Goal: Information Seeking & Learning: Learn about a topic

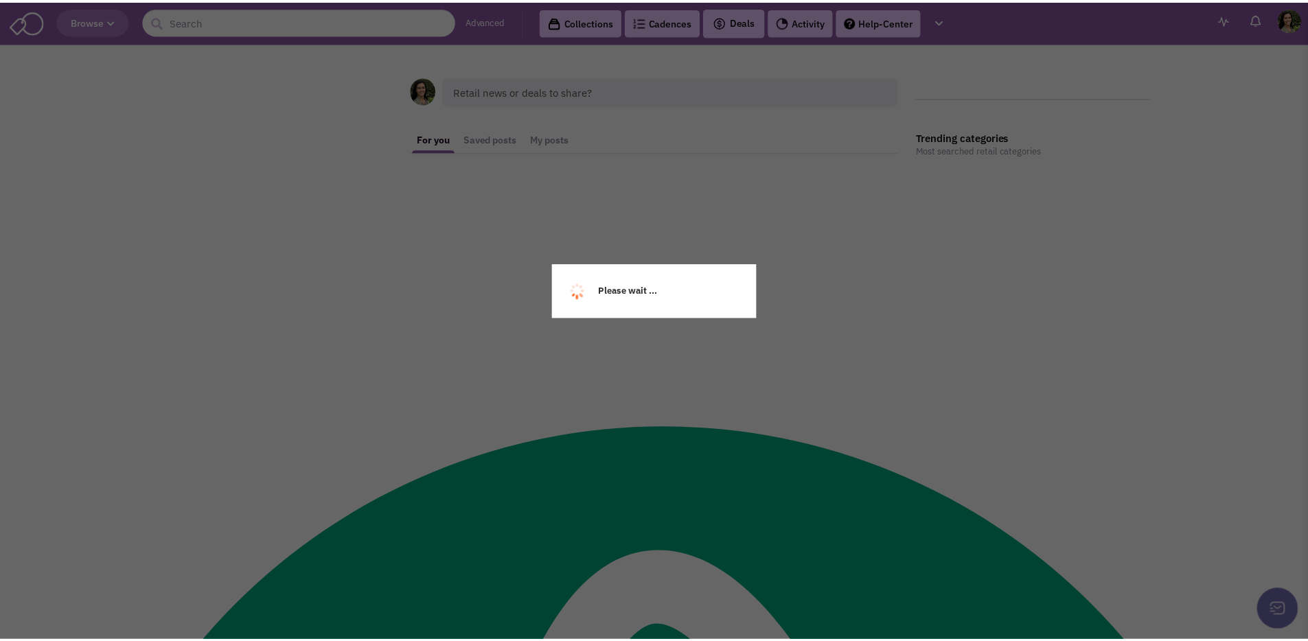
scroll to position [19796, 0]
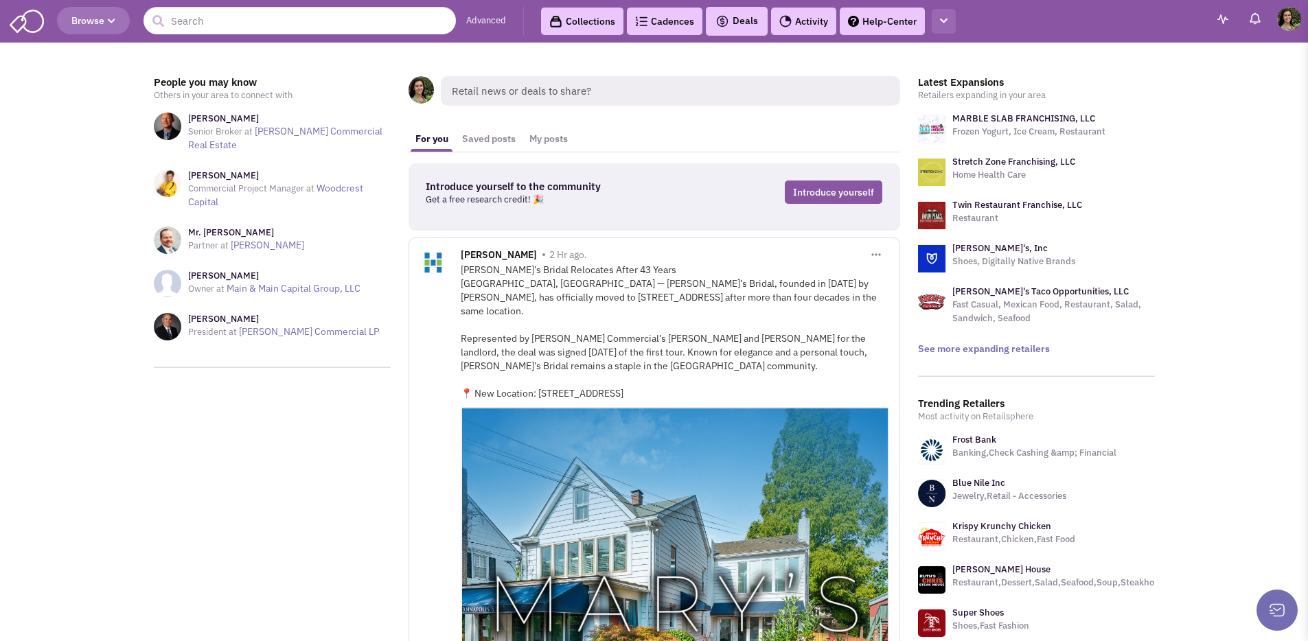
click at [953, 19] on button "button" at bounding box center [944, 21] width 24 height 25
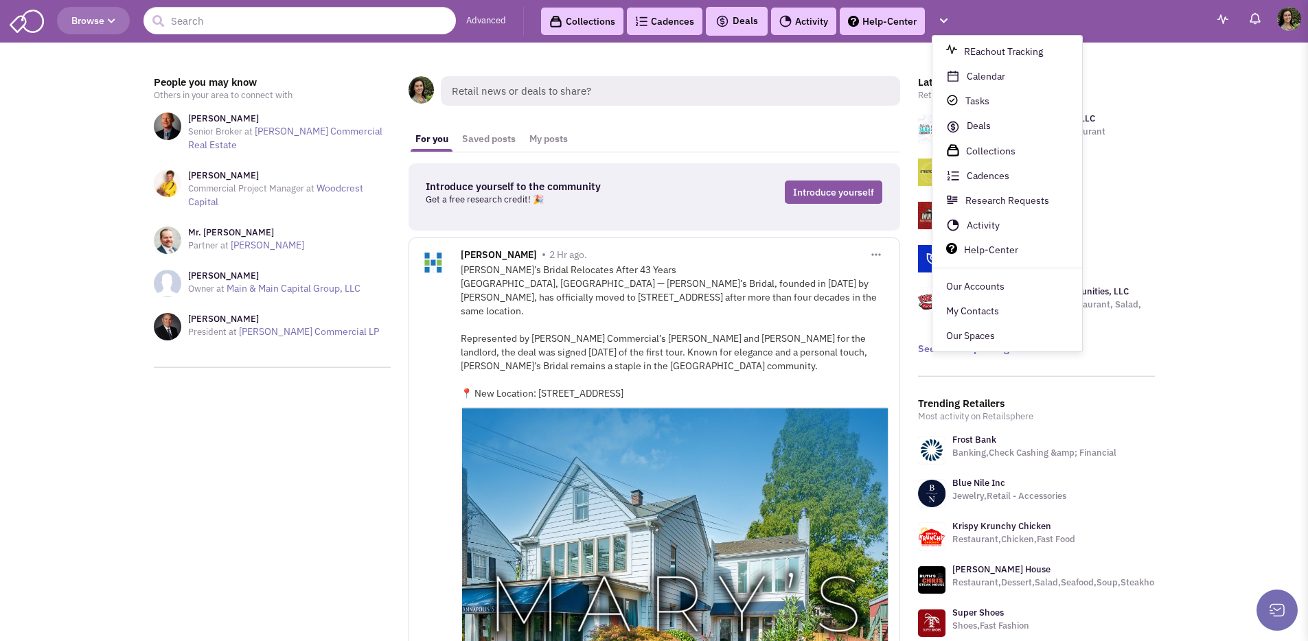
click at [100, 14] on span "Browse" at bounding box center [93, 20] width 44 height 12
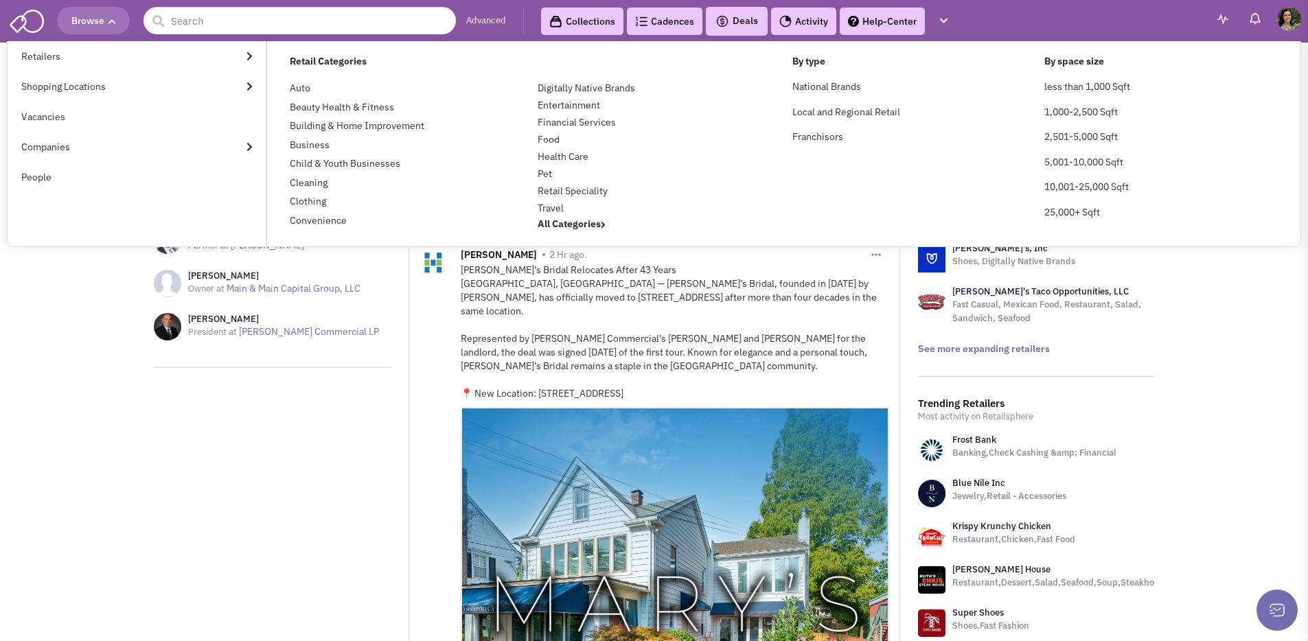
click at [104, 25] on span "Browse" at bounding box center [93, 20] width 44 height 12
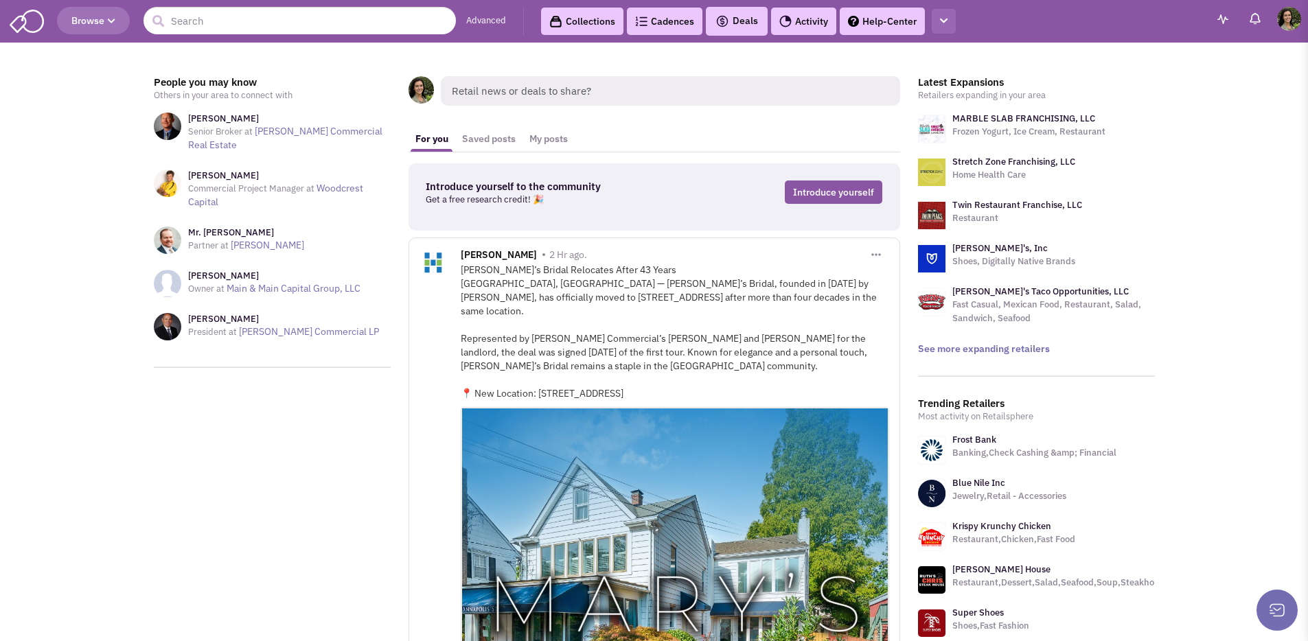
click at [943, 23] on icon "button" at bounding box center [944, 20] width 8 height 9
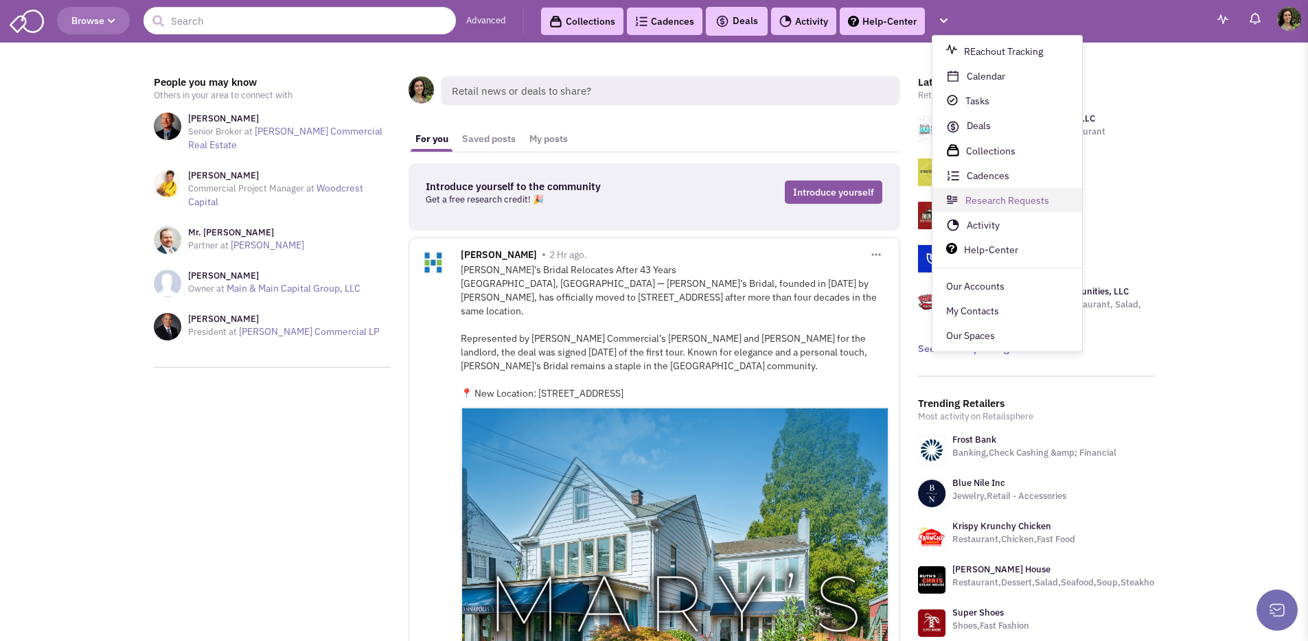
click at [1025, 193] on link "Research Requests" at bounding box center [1007, 201] width 150 height 25
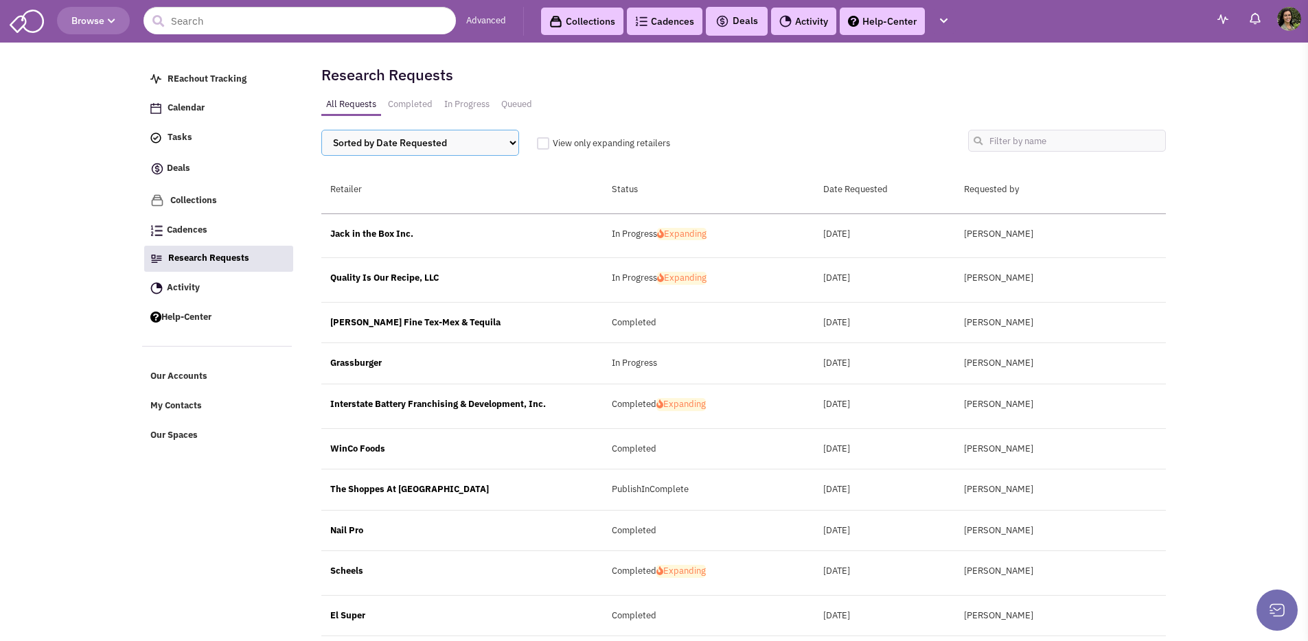
click at [384, 145] on select "Sorted by Date Requested Retailer Status" at bounding box center [420, 143] width 198 height 26
click at [624, 145] on span "View only expanding retailers" at bounding box center [611, 143] width 117 height 12
click at [564, 145] on input "View only expanding retailers" at bounding box center [559, 143] width 12 height 12
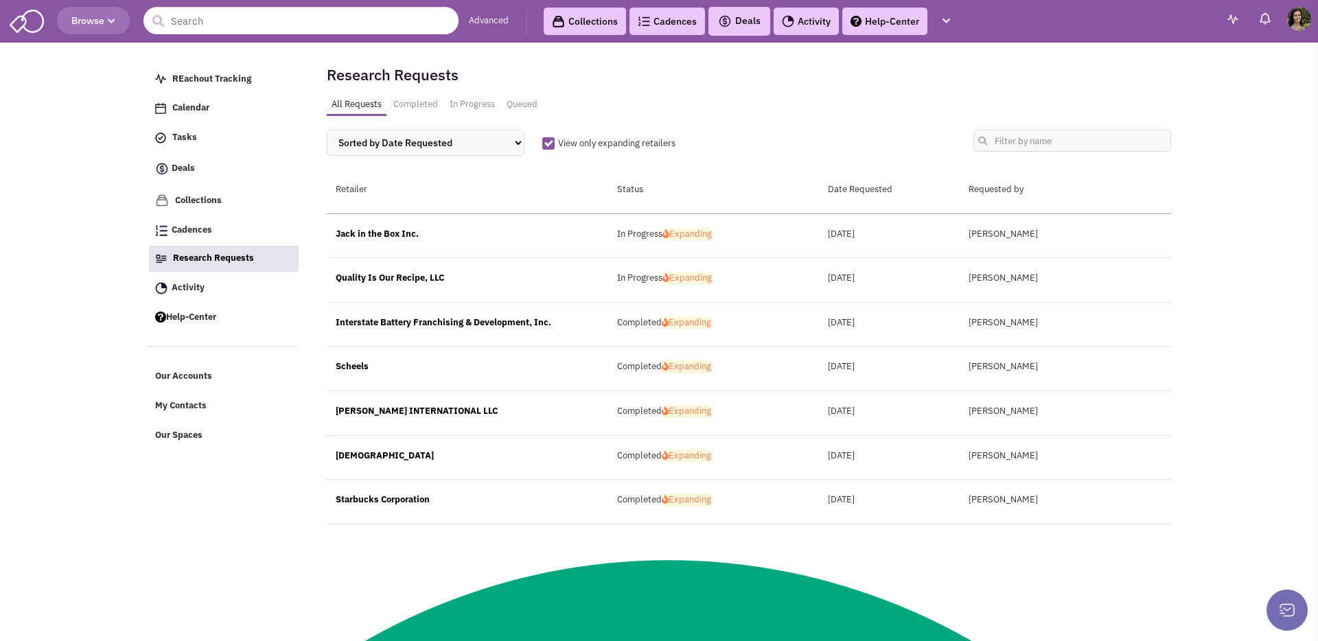
click at [599, 146] on span "View only expanding retailers" at bounding box center [616, 143] width 117 height 12
click at [570, 146] on input "View only expanding retailers" at bounding box center [564, 143] width 12 height 12
checkbox input "false"
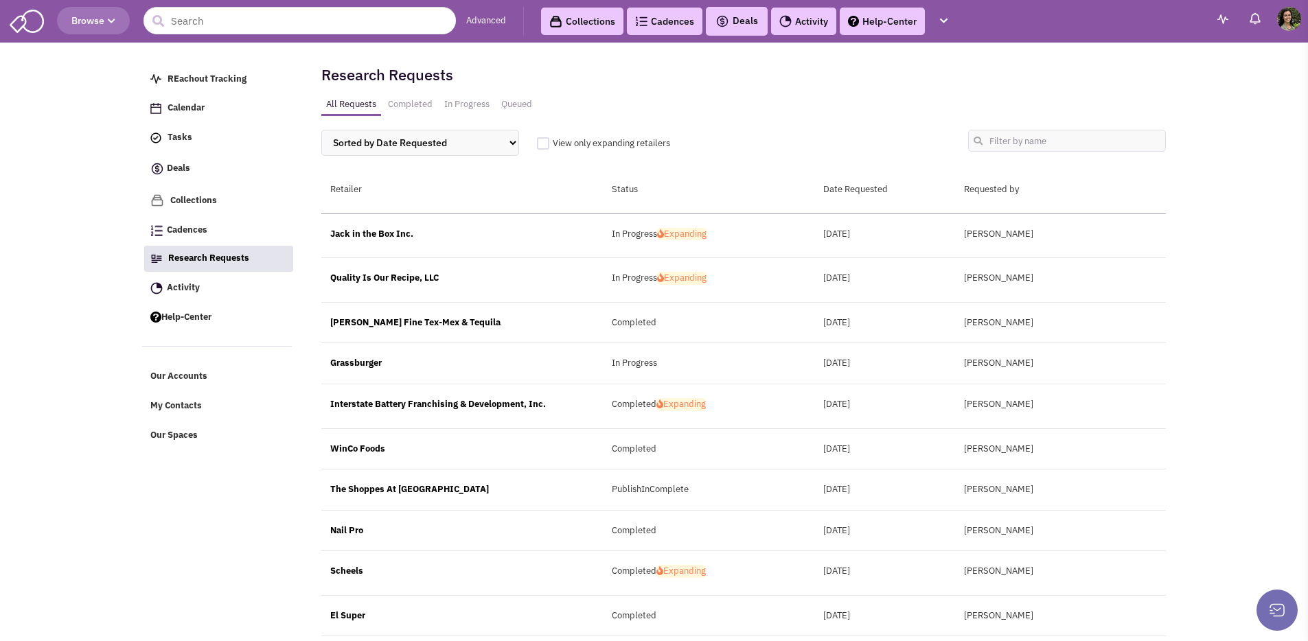
click at [525, 105] on link "Queued" at bounding box center [516, 105] width 41 height 20
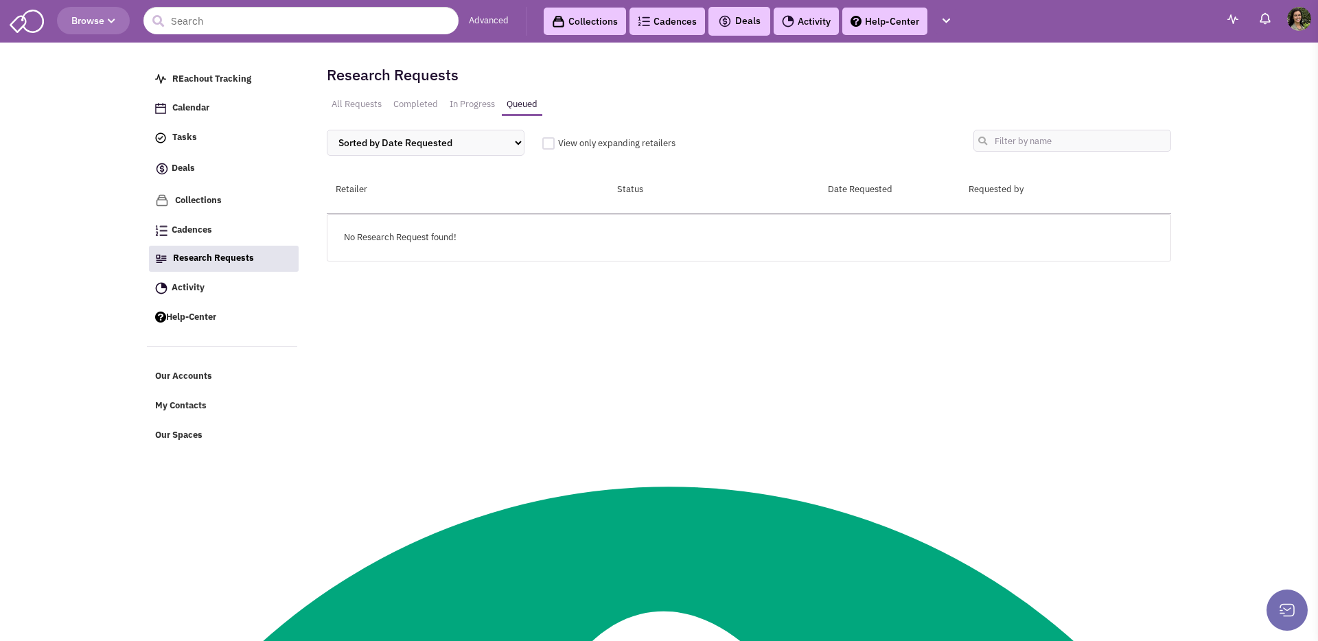
click at [401, 106] on link "Completed" at bounding box center [416, 105] width 54 height 20
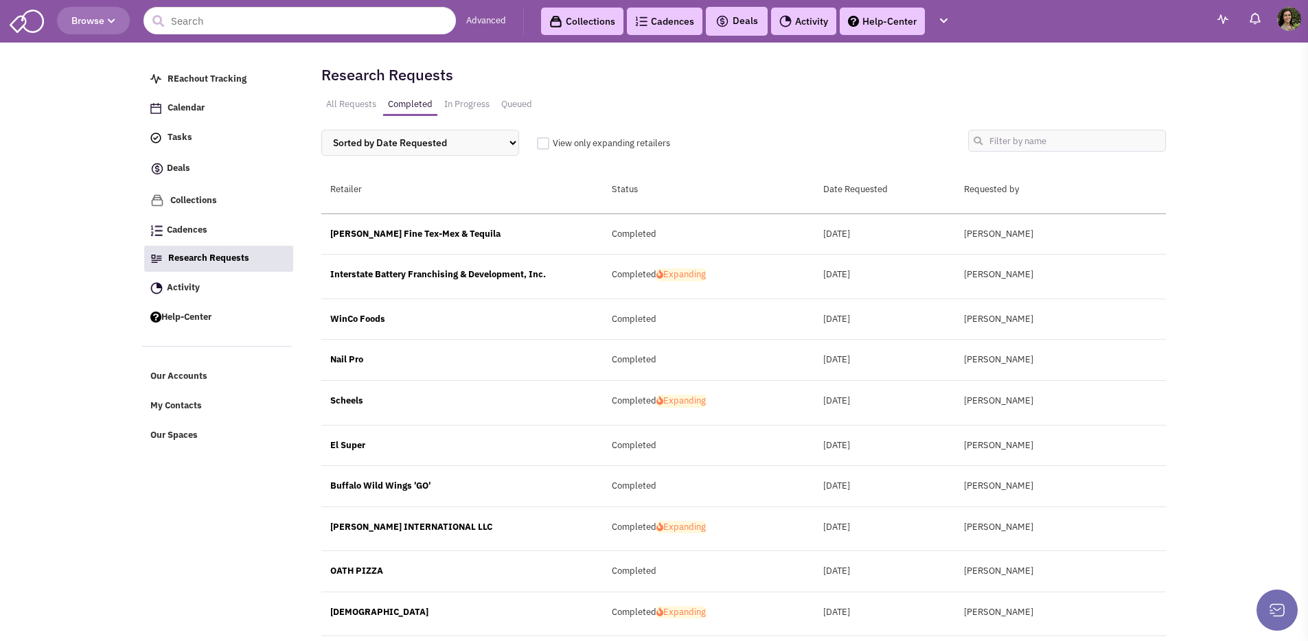
click at [494, 21] on link "Advanced" at bounding box center [486, 20] width 40 height 13
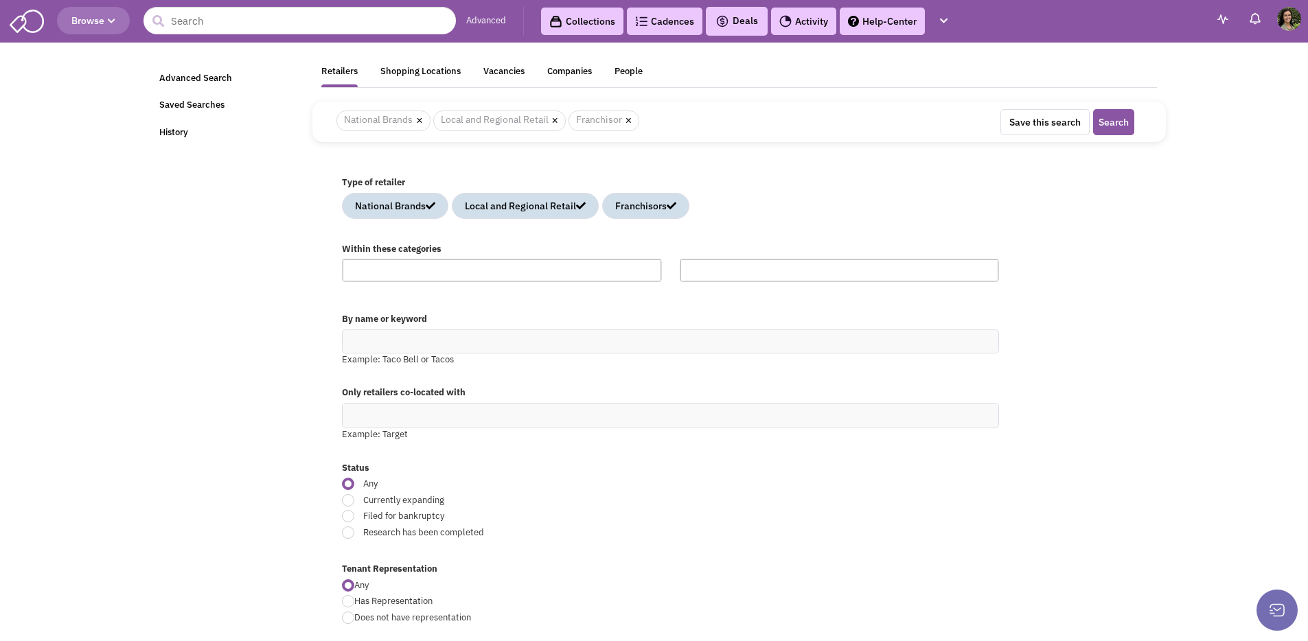
scroll to position [19769, 0]
click at [580, 73] on div "Companies" at bounding box center [569, 73] width 45 height 17
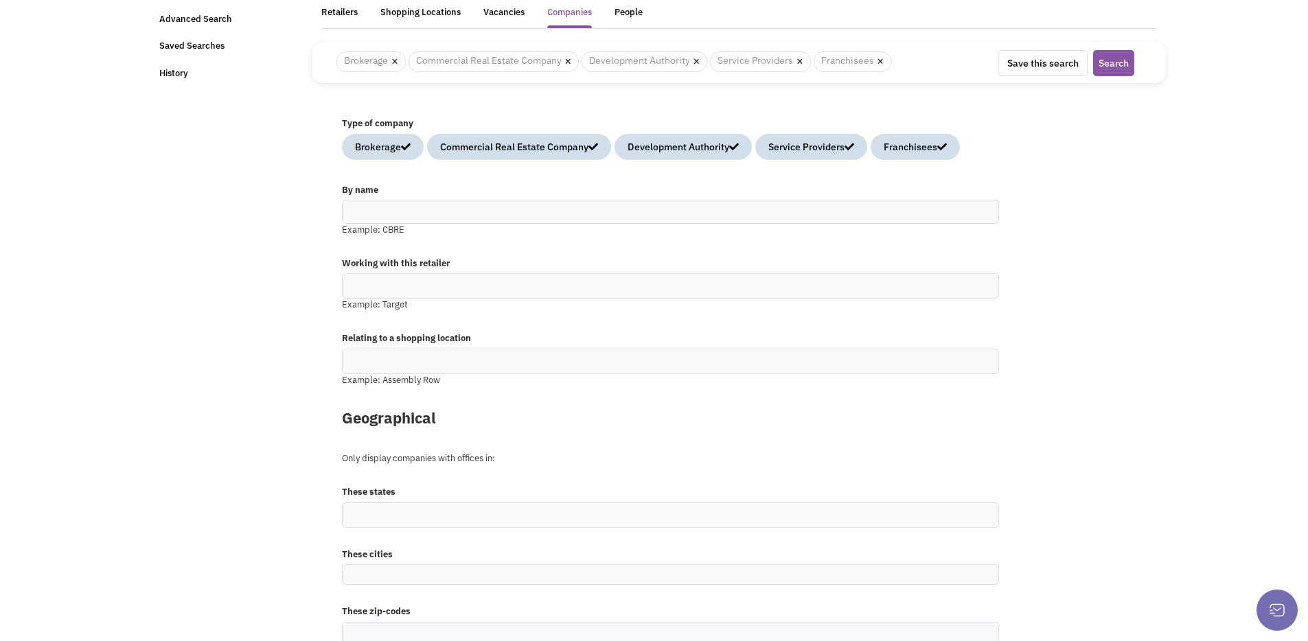
scroll to position [0, 0]
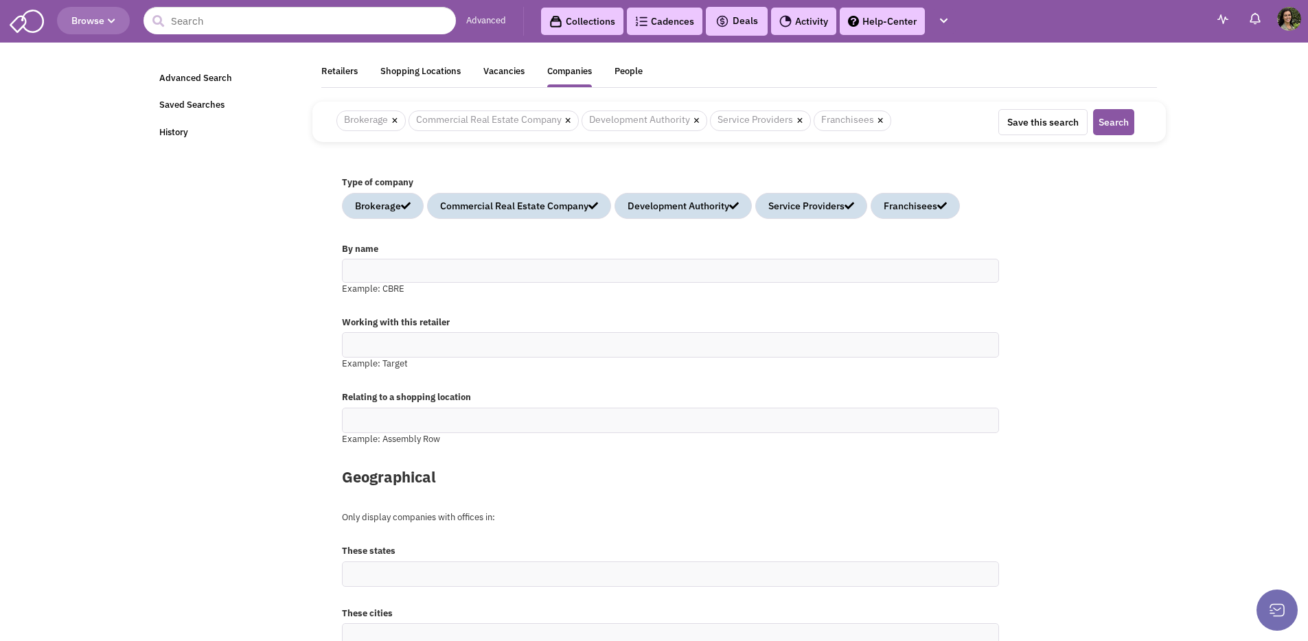
click at [490, 22] on link "Advanced" at bounding box center [486, 20] width 40 height 13
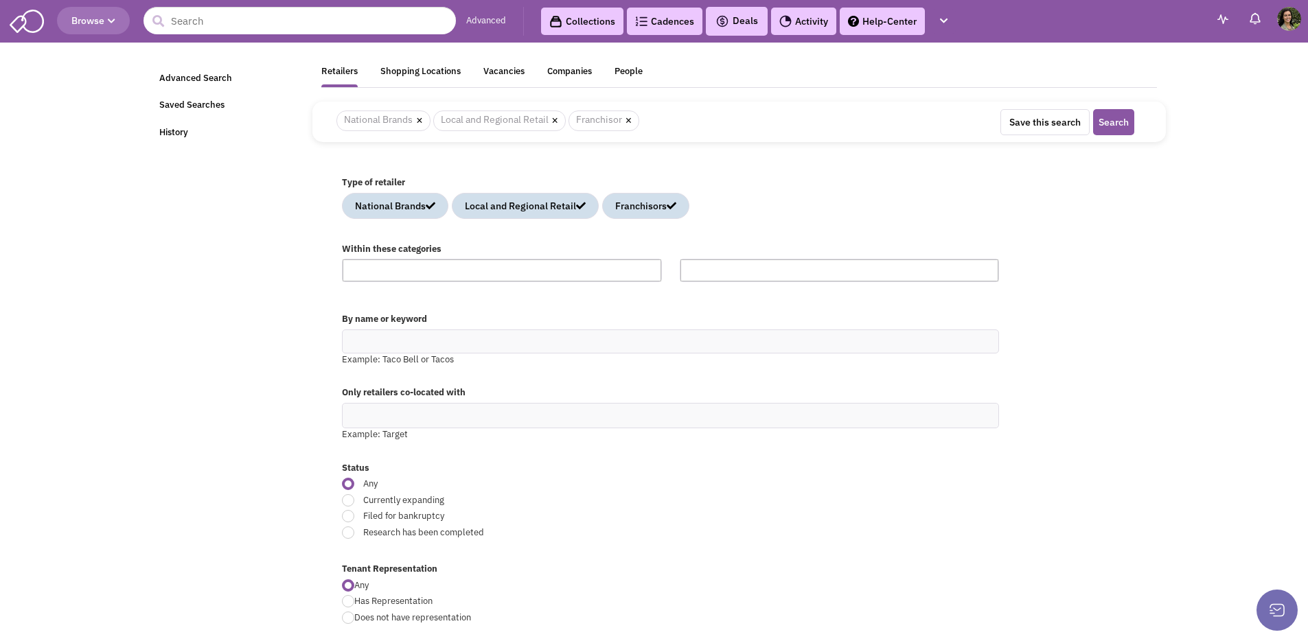
scroll to position [19769, 0]
click at [428, 67] on div "Shopping Locations" at bounding box center [420, 73] width 80 height 17
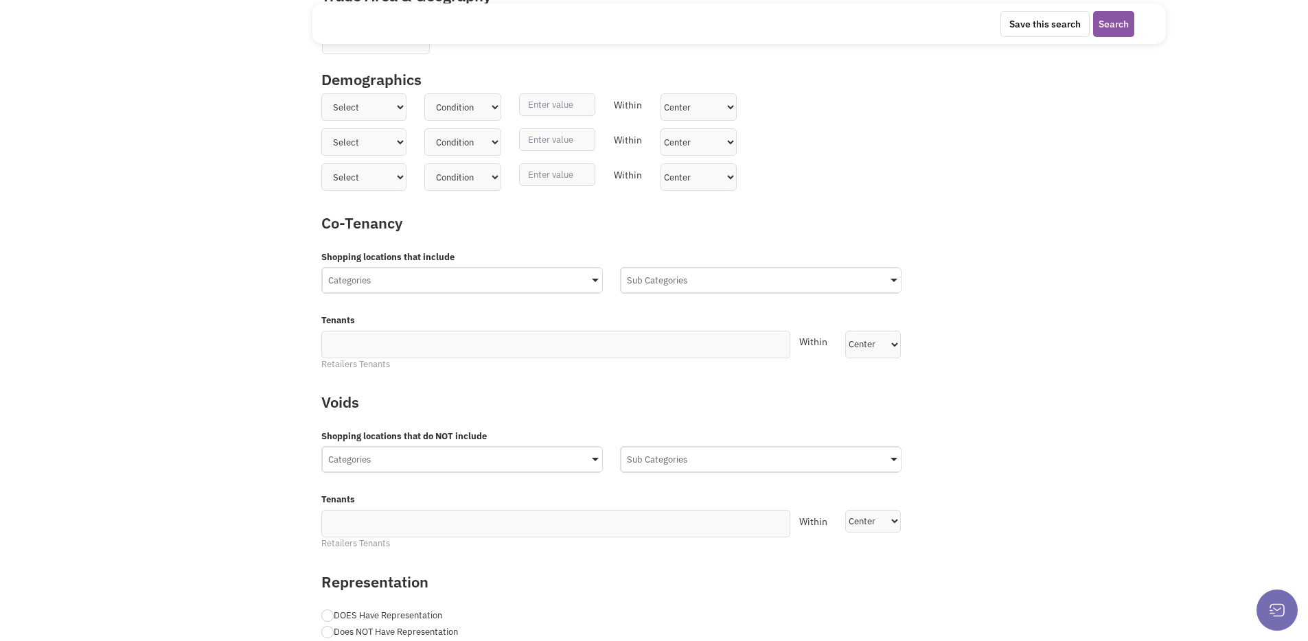
scroll to position [396, 0]
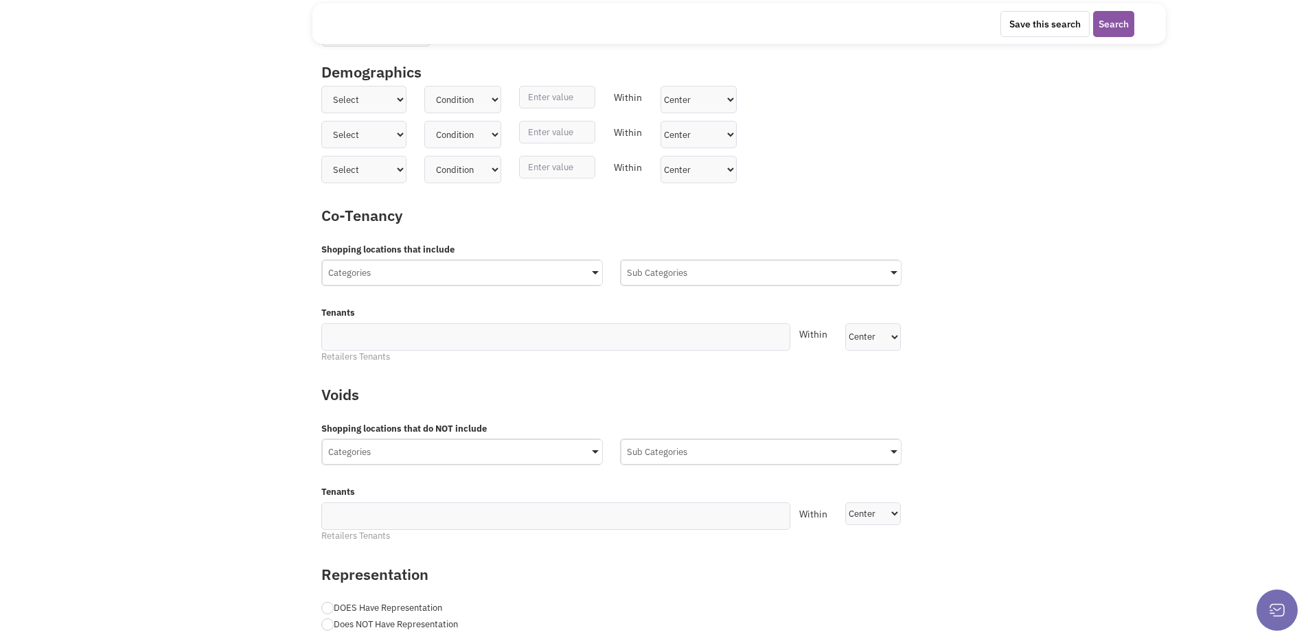
click at [486, 450] on div "Categories" at bounding box center [462, 450] width 279 height 21
click at [0, 0] on input "Categories No results found Main Category Select All Auto Beauty Health & Fitne…" at bounding box center [0, 0] width 0 height 0
click at [486, 450] on div "Categories" at bounding box center [462, 450] width 279 height 21
click at [486, 469] on input "Categories No results found Main Category Select All Auto Beauty Health & Fitne…" at bounding box center [462, 479] width 268 height 20
click at [165, 441] on div "Retailsphere Support Message Send Advanced Search Saved Searches History Retail…" at bounding box center [654, 289] width 1030 height 1276
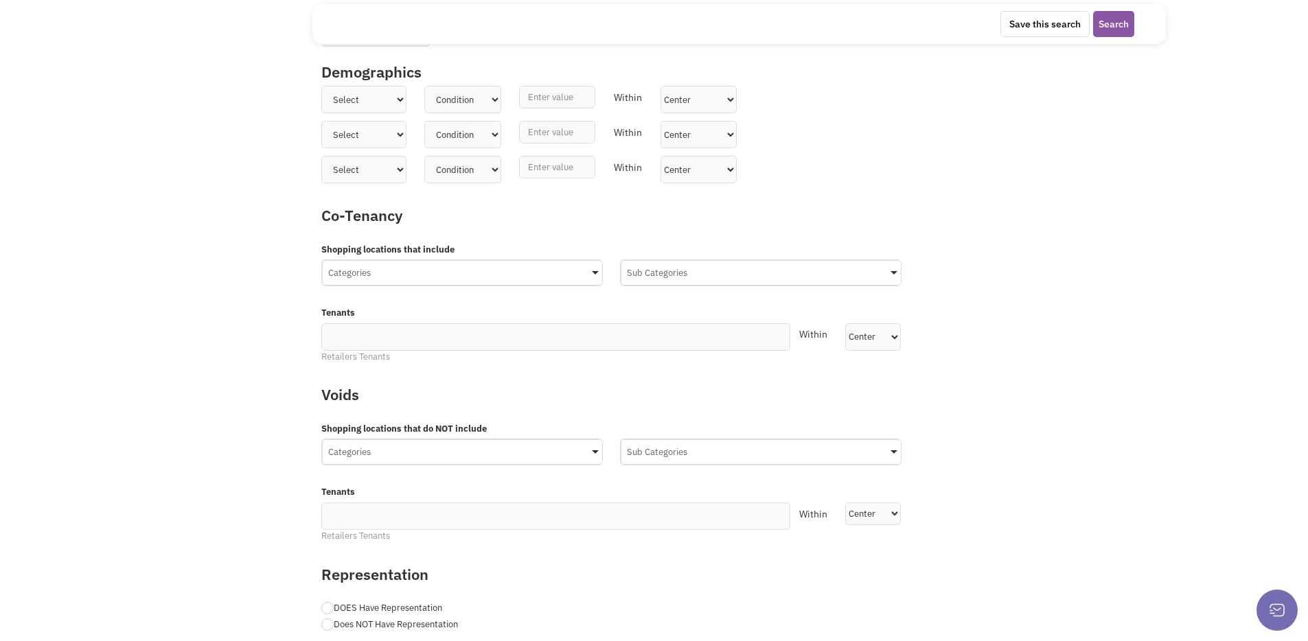
click at [778, 451] on div "Sub Categories" at bounding box center [760, 450] width 279 height 21
click at [0, 0] on input "Sub Categories No results found Sub Category Select All Auto Collision & Body W…" at bounding box center [0, 0] width 0 height 0
click at [778, 451] on div "Sub Categories" at bounding box center [760, 450] width 279 height 21
click at [778, 469] on input "Sub Categories No results found Sub Category Select All Auto Collision & Body W…" at bounding box center [761, 479] width 268 height 20
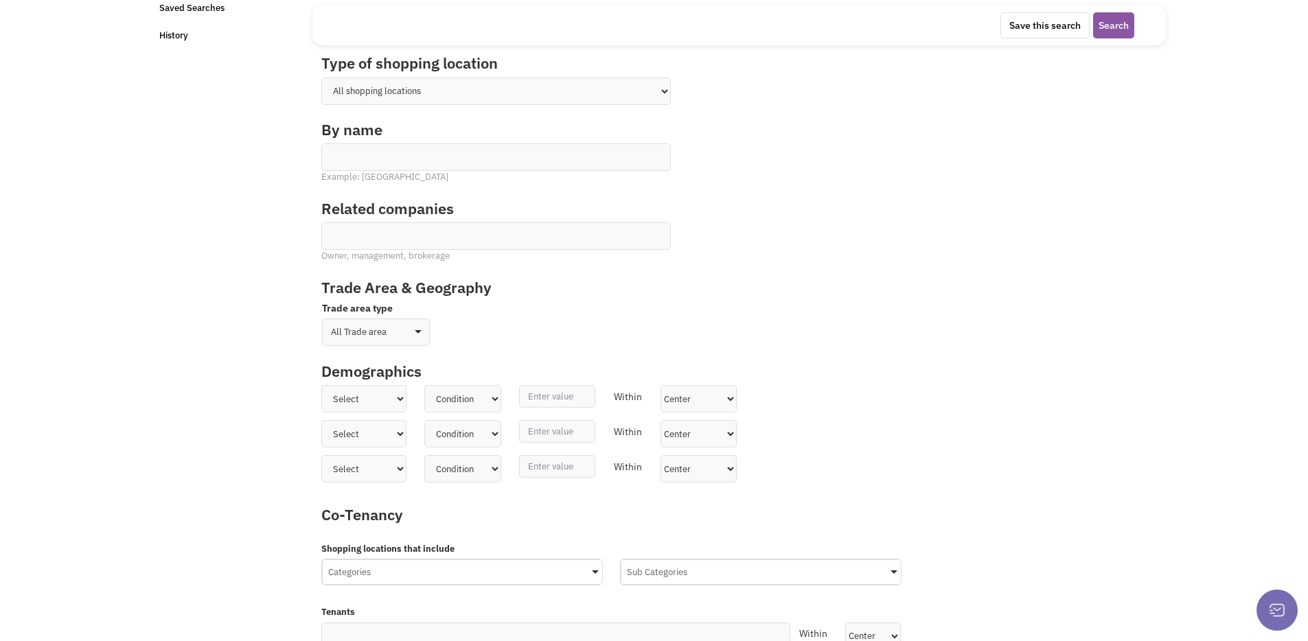
scroll to position [0, 0]
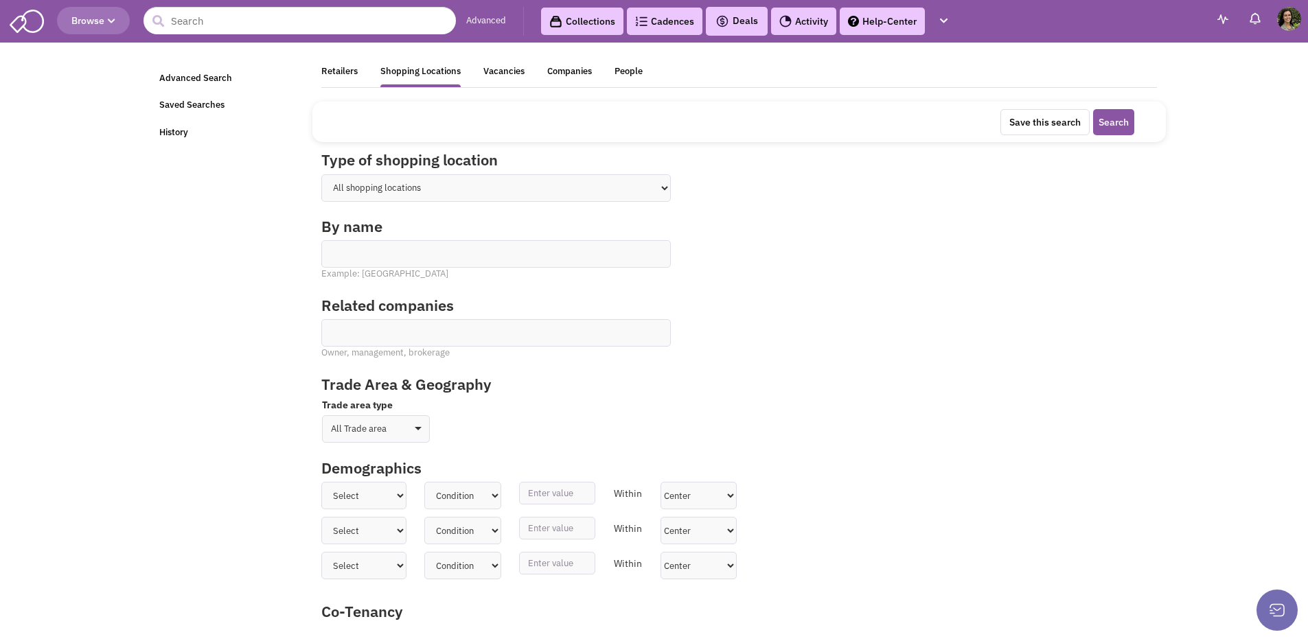
click at [490, 192] on select "All shopping locations Shopping Center [GEOGRAPHIC_DATA] Retail Downtown Develo…" at bounding box center [495, 187] width 349 height 27
click at [543, 128] on div "Please select atleast one shopping location type. Save this search Save As New …" at bounding box center [730, 121] width 826 height 27
click at [407, 174] on select "All shopping locations Shopping Center [GEOGRAPHIC_DATA] Retail Downtown Develo…" at bounding box center [495, 187] width 349 height 27
click at [391, 252] on ul at bounding box center [496, 249] width 348 height 16
click at [0, 0] on select at bounding box center [0, 0] width 0 height 0
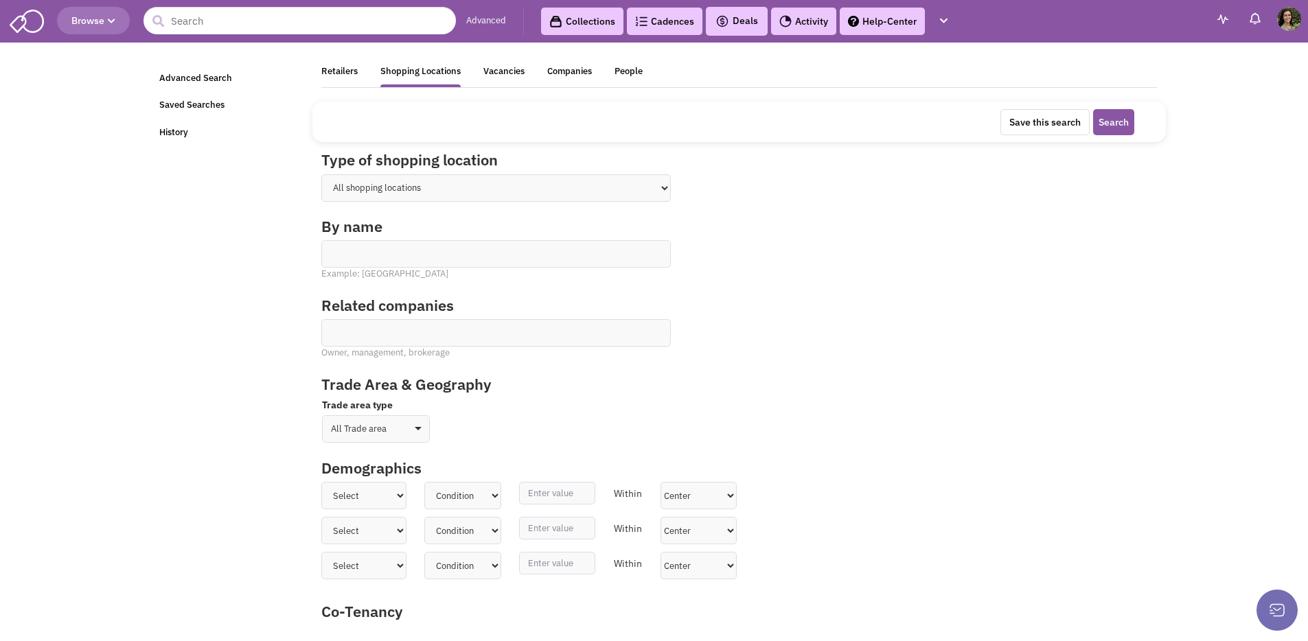
scroll to position [1, 0]
click at [908, 313] on div "Related companies Owner, management, brokerage" at bounding box center [738, 334] width 853 height 79
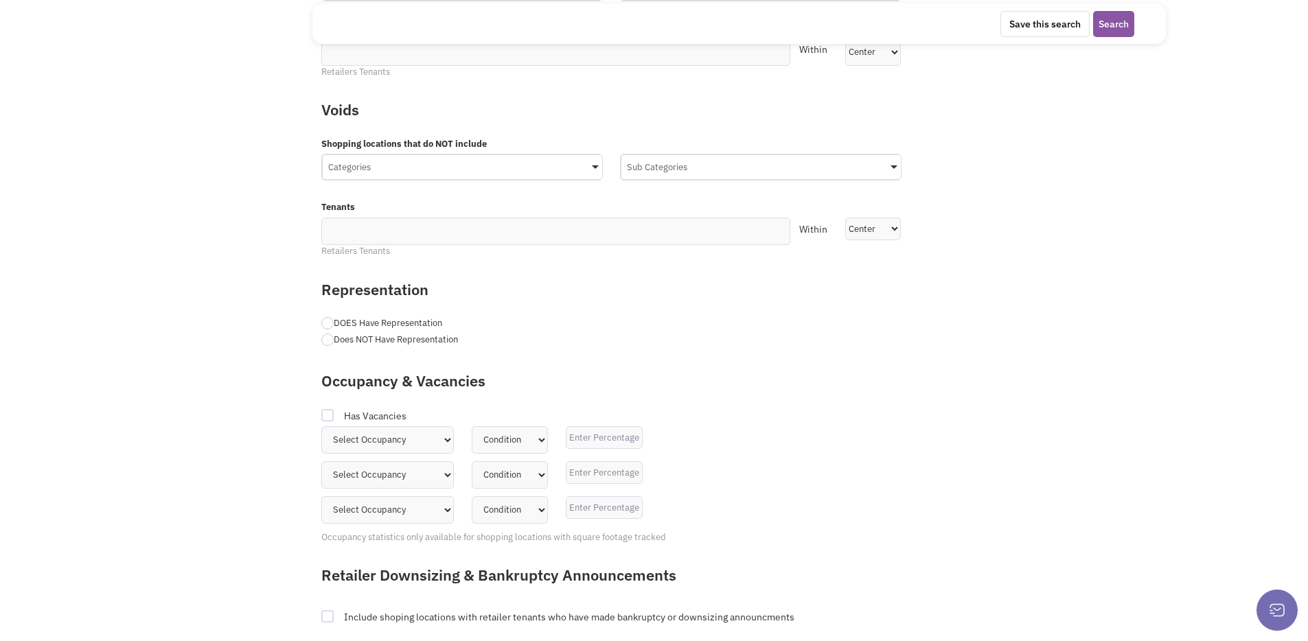
scroll to position [0, 0]
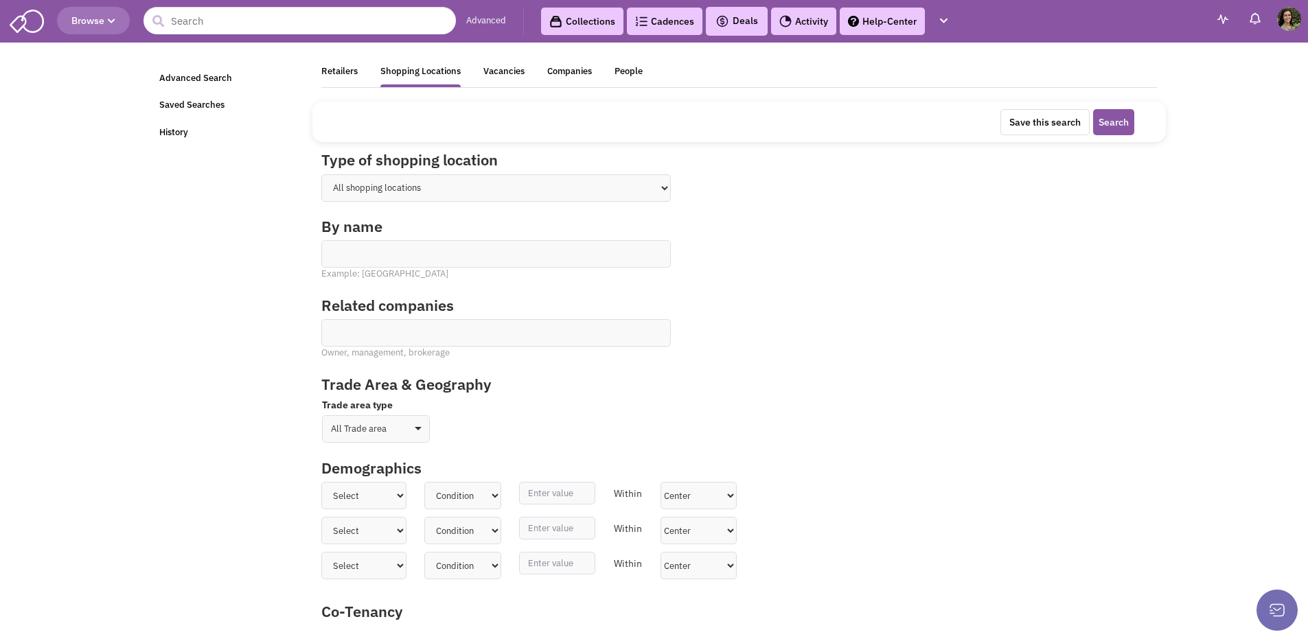
click at [425, 113] on div "Please select atleast one shopping location type. Save this search Save As New …" at bounding box center [730, 121] width 826 height 27
click at [428, 191] on select "All shopping locations Shopping Center Shopping Mall Street Retail Downtown Dev…" at bounding box center [495, 187] width 349 height 27
click at [321, 174] on select "All shopping locations Shopping Center Shopping Mall Street Retail Downtown Dev…" at bounding box center [495, 187] width 349 height 27
click at [408, 249] on ul at bounding box center [496, 249] width 348 height 16
click at [0, 0] on select at bounding box center [0, 0] width 0 height 0
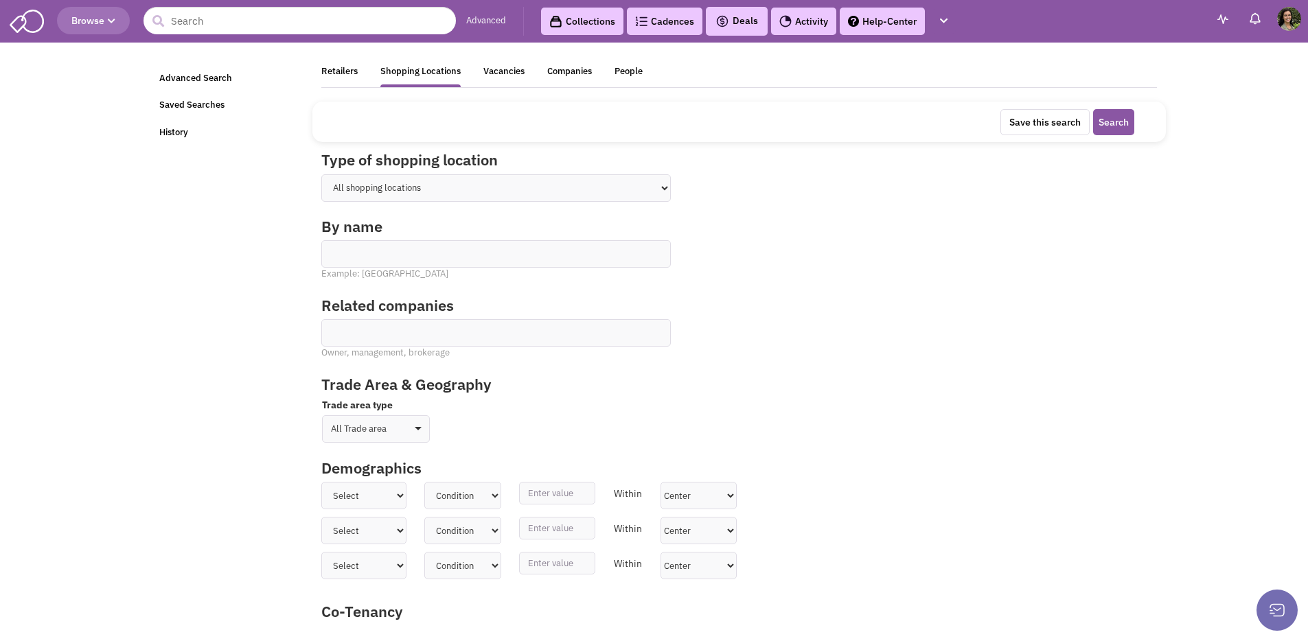
click at [435, 189] on select "All shopping locations Shopping Center Shopping Mall Street Retail Downtown Dev…" at bounding box center [495, 187] width 349 height 27
select select "6"
click at [321, 174] on select "All shopping locations Shopping Center Shopping Mall Street Retail Downtown Dev…" at bounding box center [495, 187] width 349 height 27
click at [424, 257] on div at bounding box center [495, 253] width 349 height 27
click at [424, 190] on select "All shopping locations Shopping Center Shopping Mall Street Retail Downtown Dev…" at bounding box center [495, 187] width 349 height 27
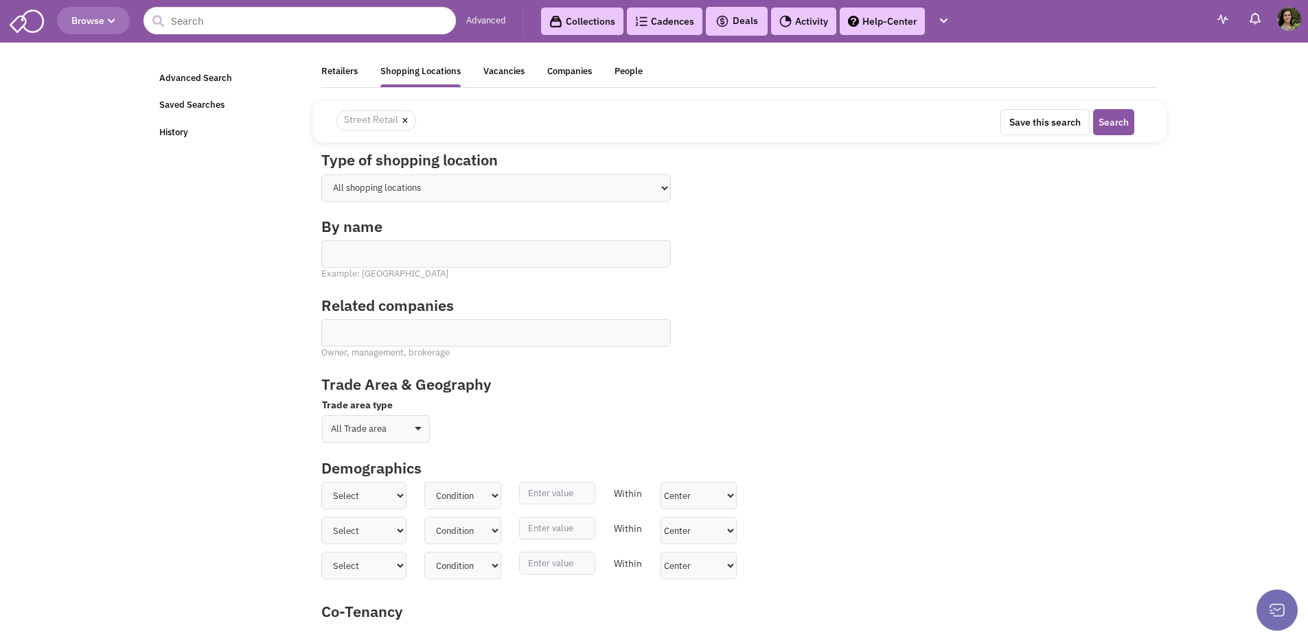
click at [321, 174] on select "All shopping locations Shopping Center Shopping Mall Street Retail Downtown Dev…" at bounding box center [495, 187] width 349 height 27
click at [406, 196] on select "All shopping locations Shopping Center Shopping Mall Street Retail Downtown Dev…" at bounding box center [495, 187] width 349 height 27
click at [321, 174] on select "All shopping locations Shopping Center Shopping Mall Street Retail Downtown Dev…" at bounding box center [495, 187] width 349 height 27
click at [433, 205] on div "Type of shopping location All shopping locations Shopping Center Shopping Mall …" at bounding box center [738, 182] width 853 height 66
click at [435, 195] on select "All shopping locations Shopping Center Shopping Mall Street Retail Downtown Dev…" at bounding box center [495, 187] width 349 height 27
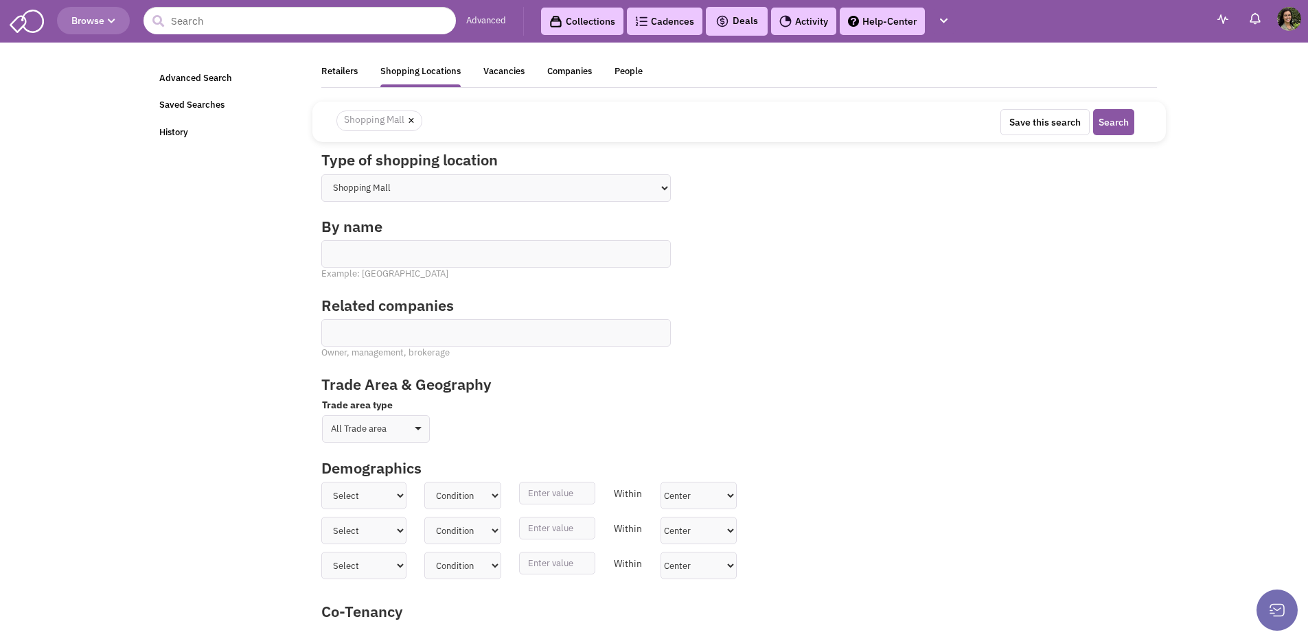
select select "6"
click at [321, 174] on select "All shopping locations Shopping Center Shopping Mall Street Retail Downtown Dev…" at bounding box center [495, 187] width 349 height 27
click at [464, 241] on ul at bounding box center [496, 249] width 348 height 16
click at [0, 0] on select at bounding box center [0, 0] width 0 height 0
click at [461, 244] on ul at bounding box center [496, 249] width 348 height 16
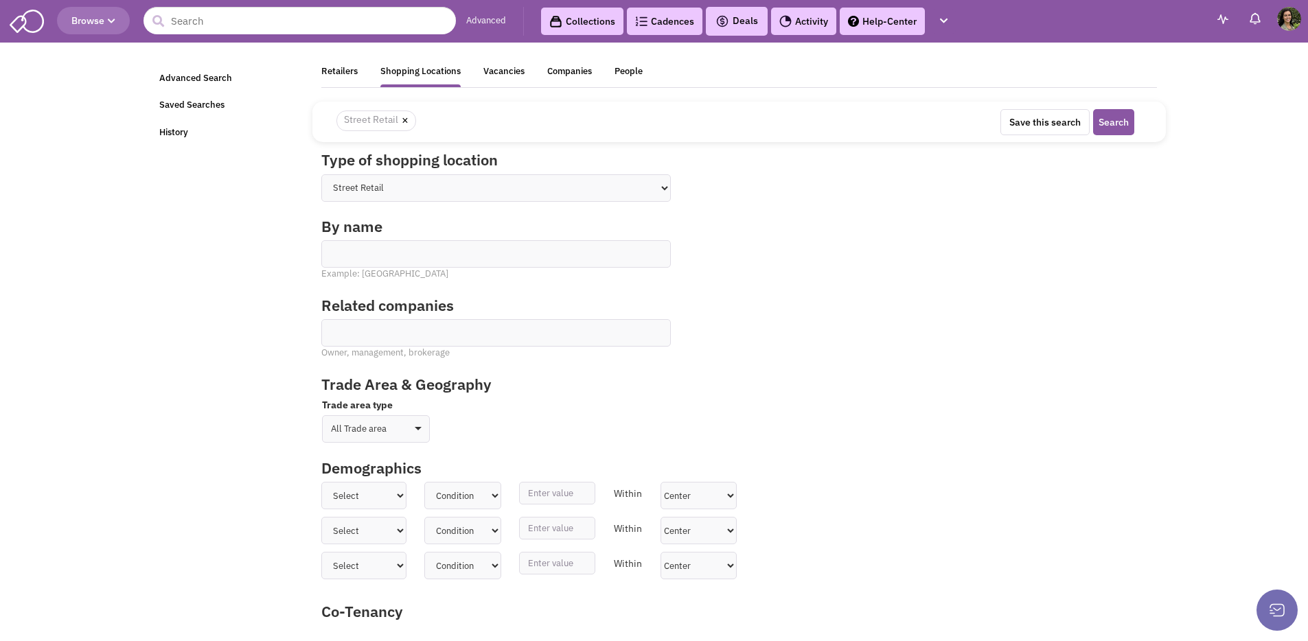
click at [0, 0] on select at bounding box center [0, 0] width 0 height 0
click at [502, 249] on ul at bounding box center [496, 249] width 348 height 16
click at [0, 0] on select at bounding box center [0, 0] width 0 height 0
click at [482, 257] on div at bounding box center [495, 253] width 349 height 27
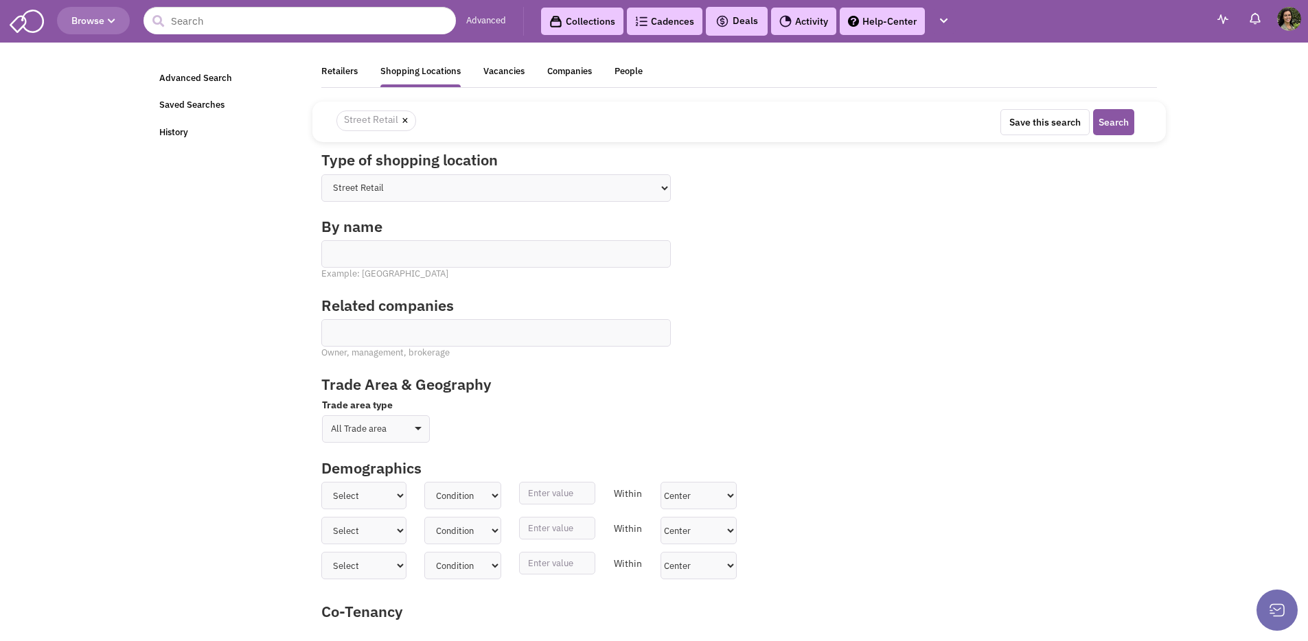
click at [339, 253] on input at bounding box center [340, 250] width 30 height 14
type input "19123 W Little York Rd"
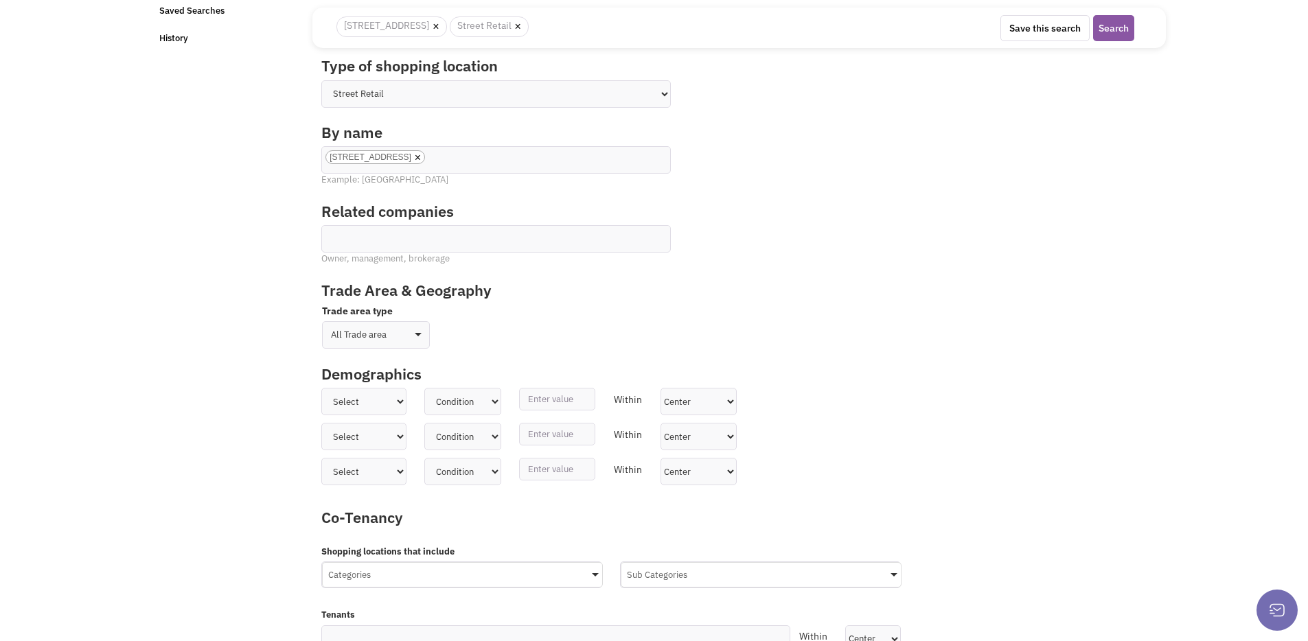
scroll to position [103, 0]
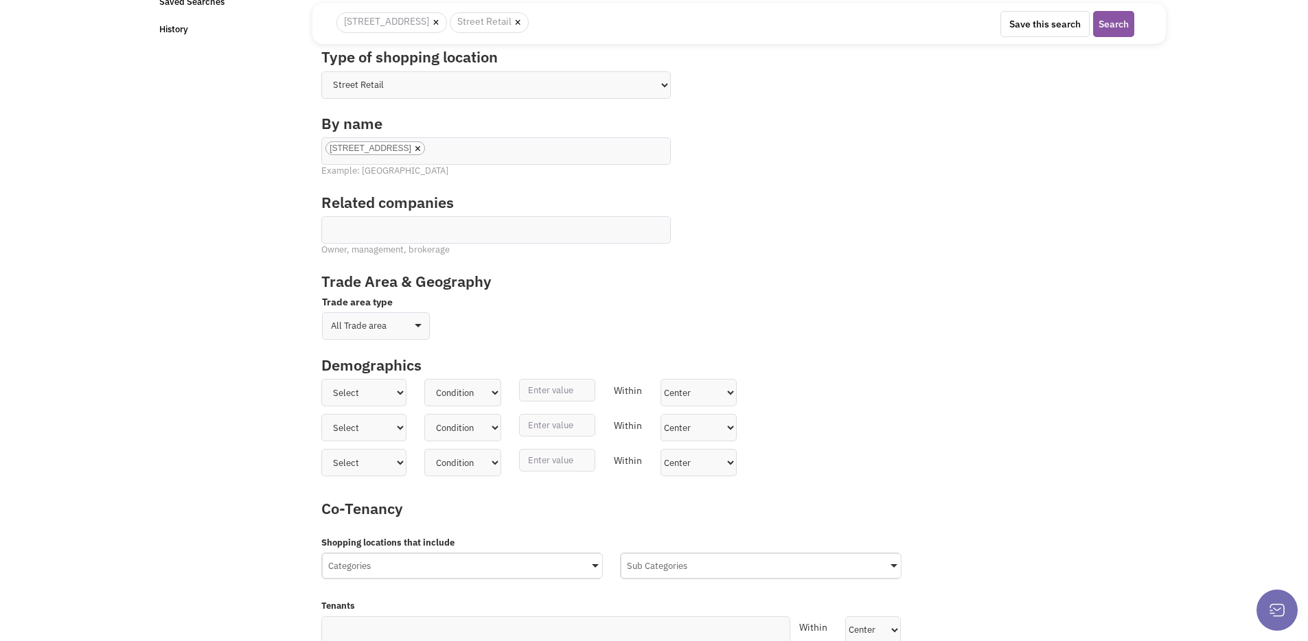
click at [369, 325] on select "All Trade area Geographies Driving time Mile radius Classification" at bounding box center [376, 325] width 108 height 27
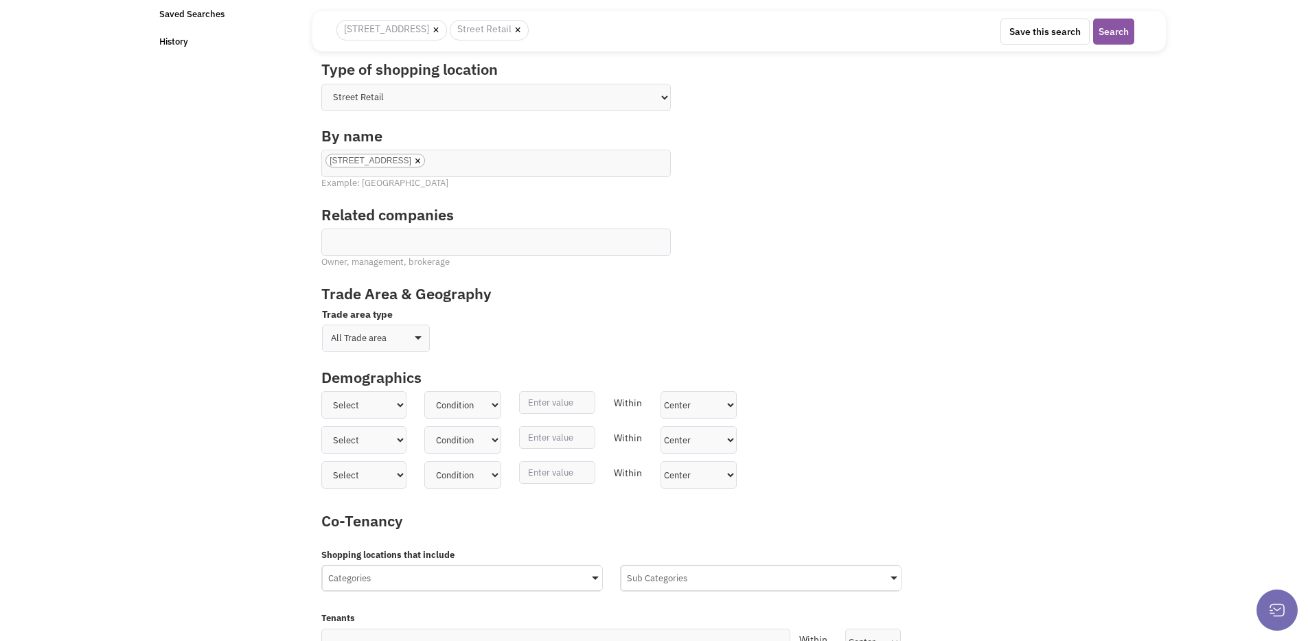
scroll to position [0, 0]
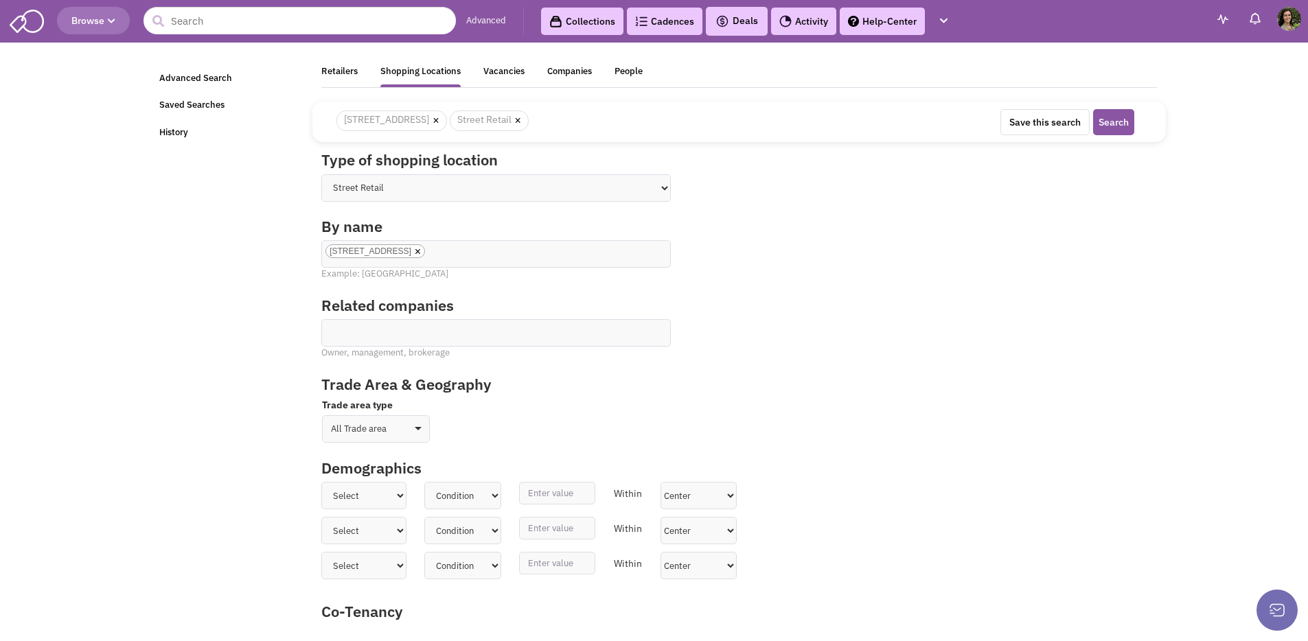
click at [481, 22] on link "Advanced" at bounding box center [486, 20] width 40 height 13
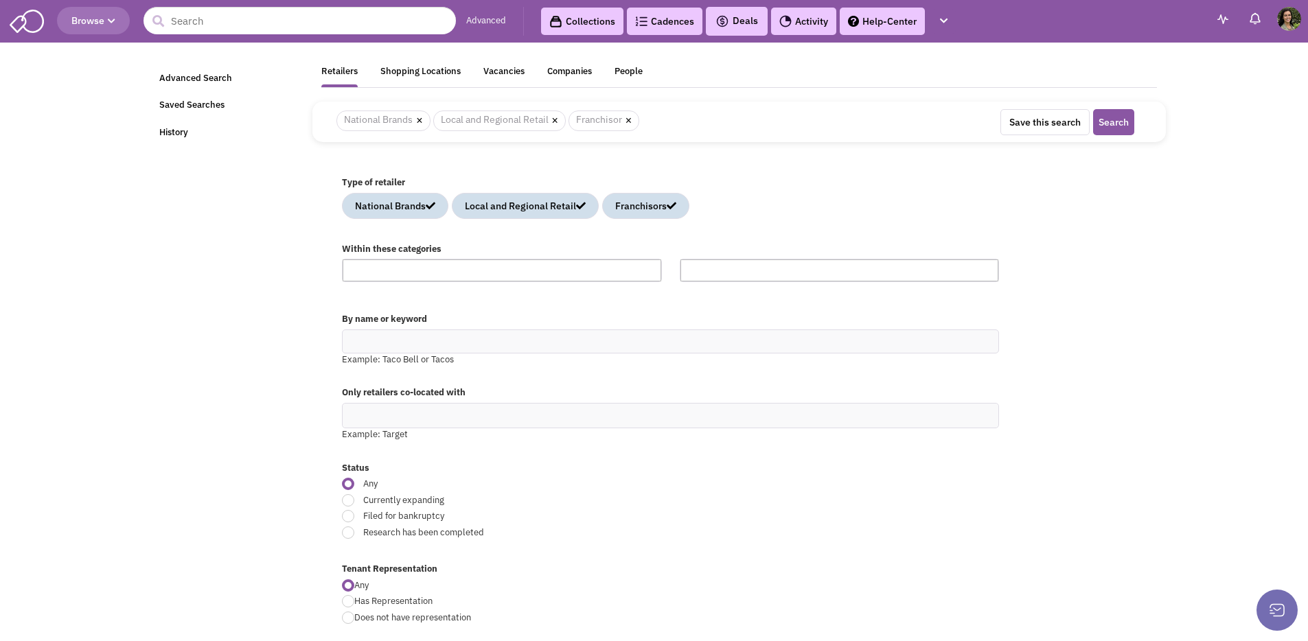
scroll to position [19769, 0]
click at [441, 78] on div "Shopping Locations" at bounding box center [420, 73] width 80 height 17
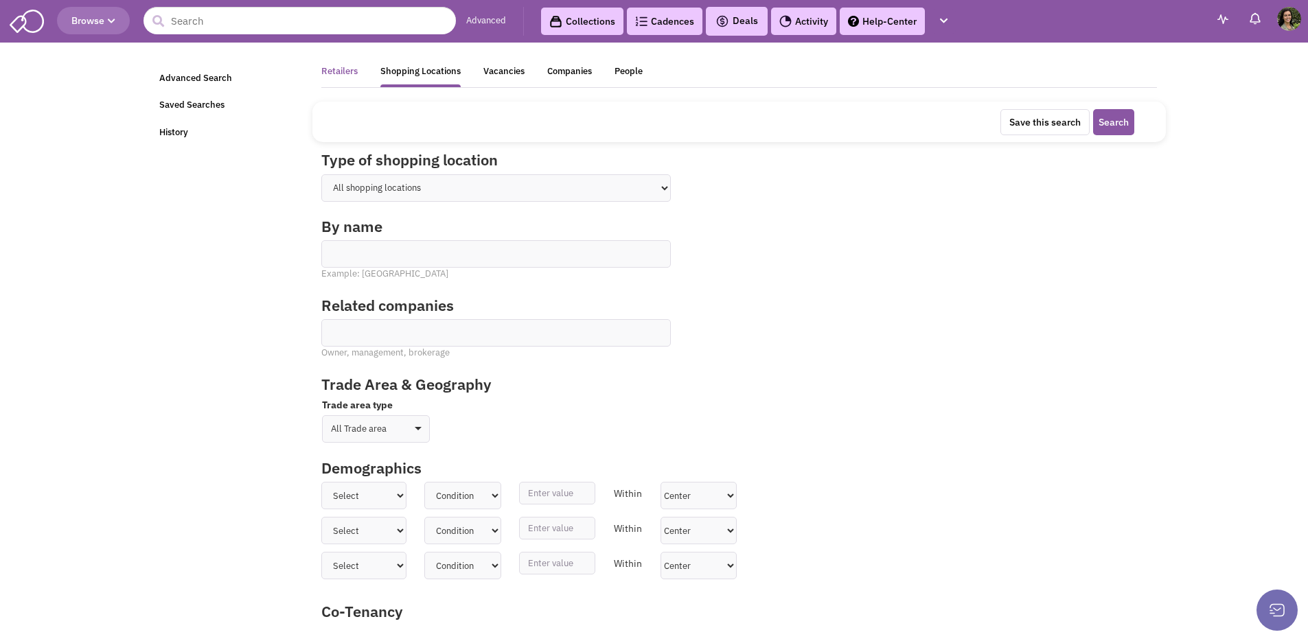
click at [357, 77] on div "Retailers" at bounding box center [339, 73] width 36 height 17
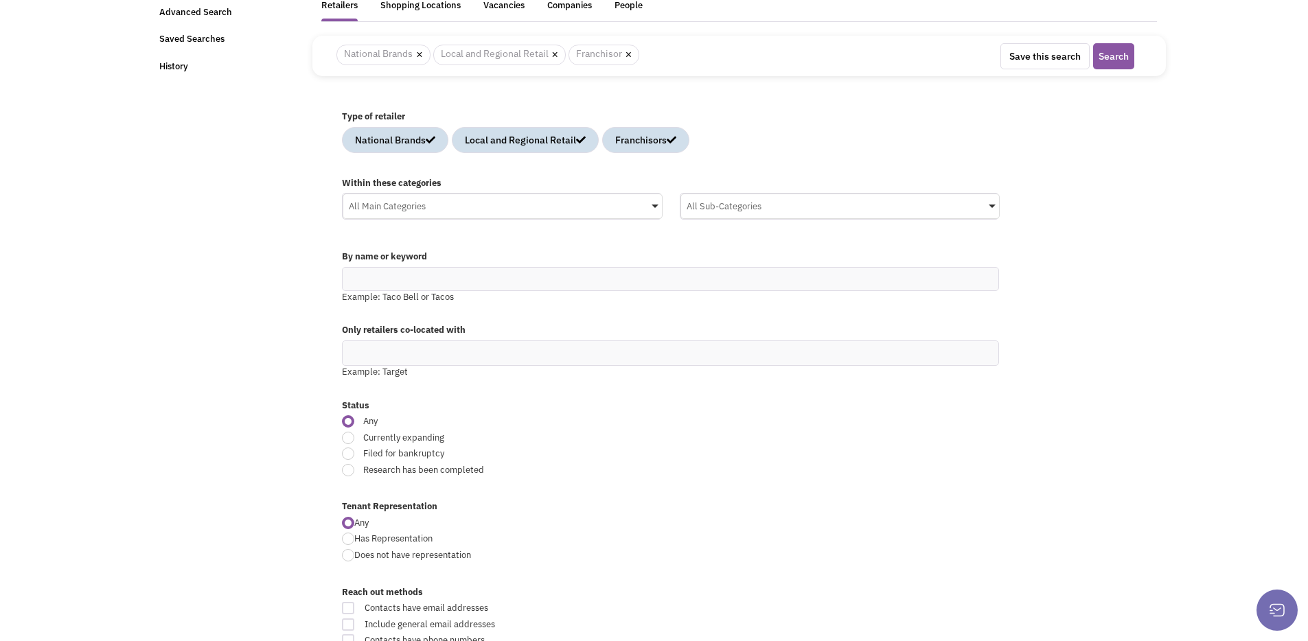
scroll to position [0, 0]
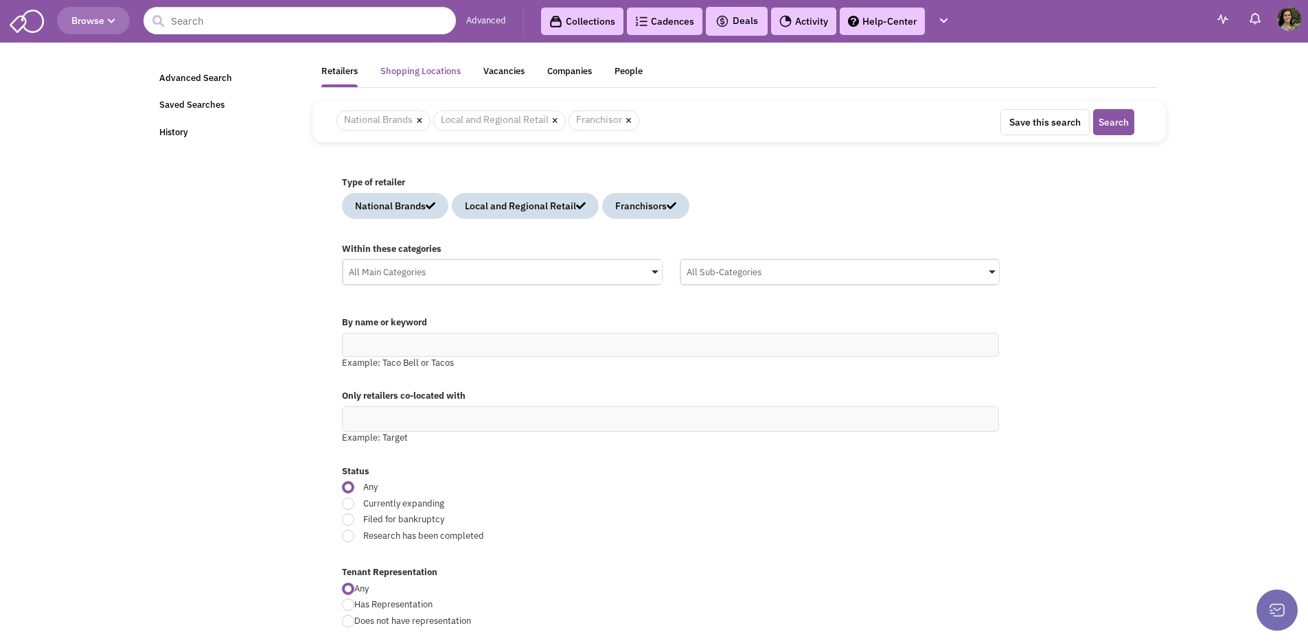
click at [450, 77] on div "Shopping Locations" at bounding box center [420, 73] width 80 height 17
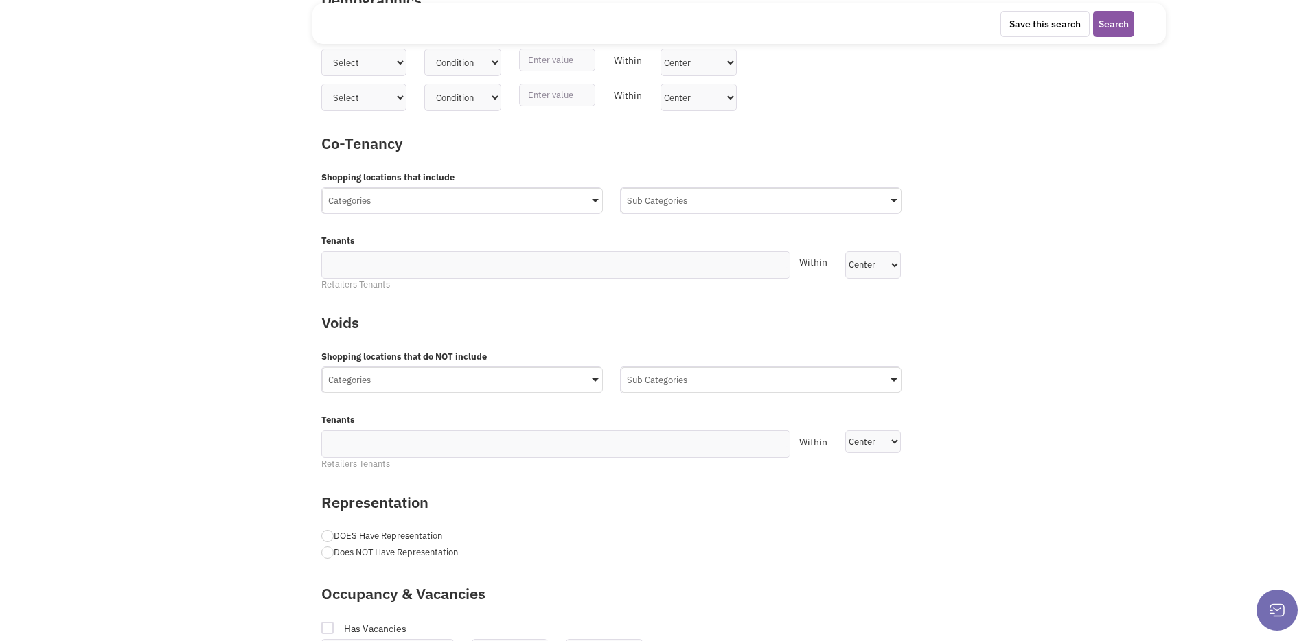
scroll to position [681, 0]
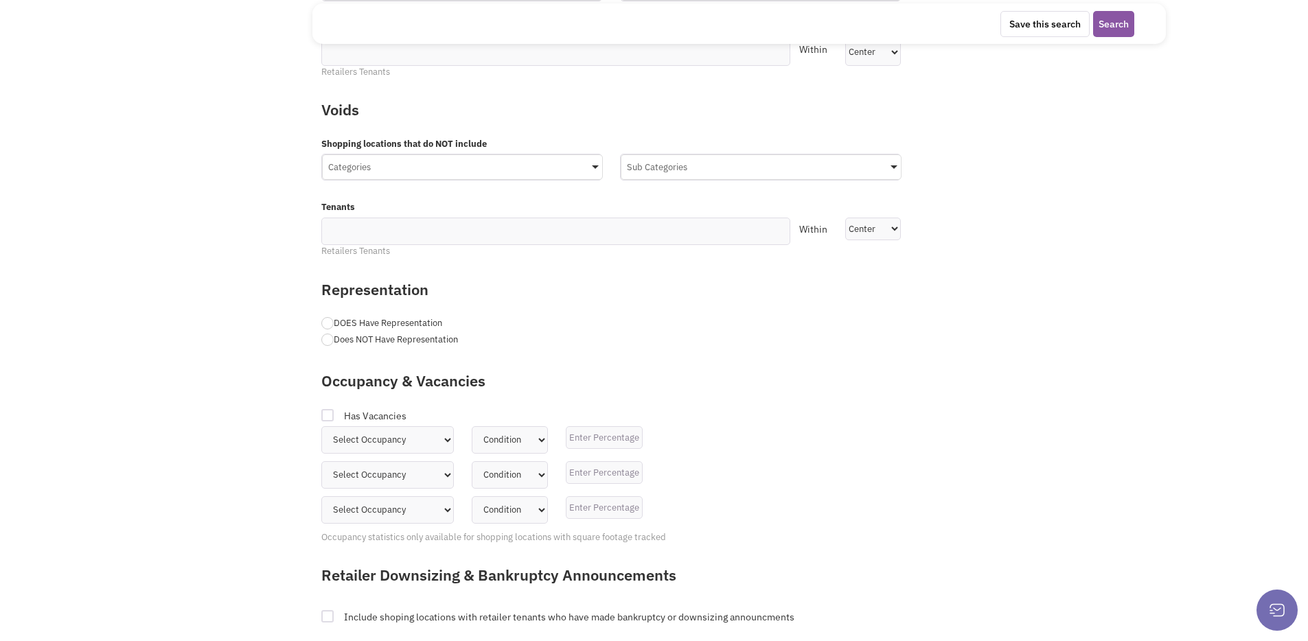
click at [336, 161] on div "Categories" at bounding box center [462, 165] width 279 height 21
click at [0, 0] on input "Categories No results found Main Category Select All Auto Beauty Health & Fitne…" at bounding box center [0, 0] width 0 height 0
click at [973, 404] on div "Occupancy & Vacancies" at bounding box center [665, 385] width 707 height 45
click at [706, 168] on div "Sub Categories" at bounding box center [760, 165] width 279 height 21
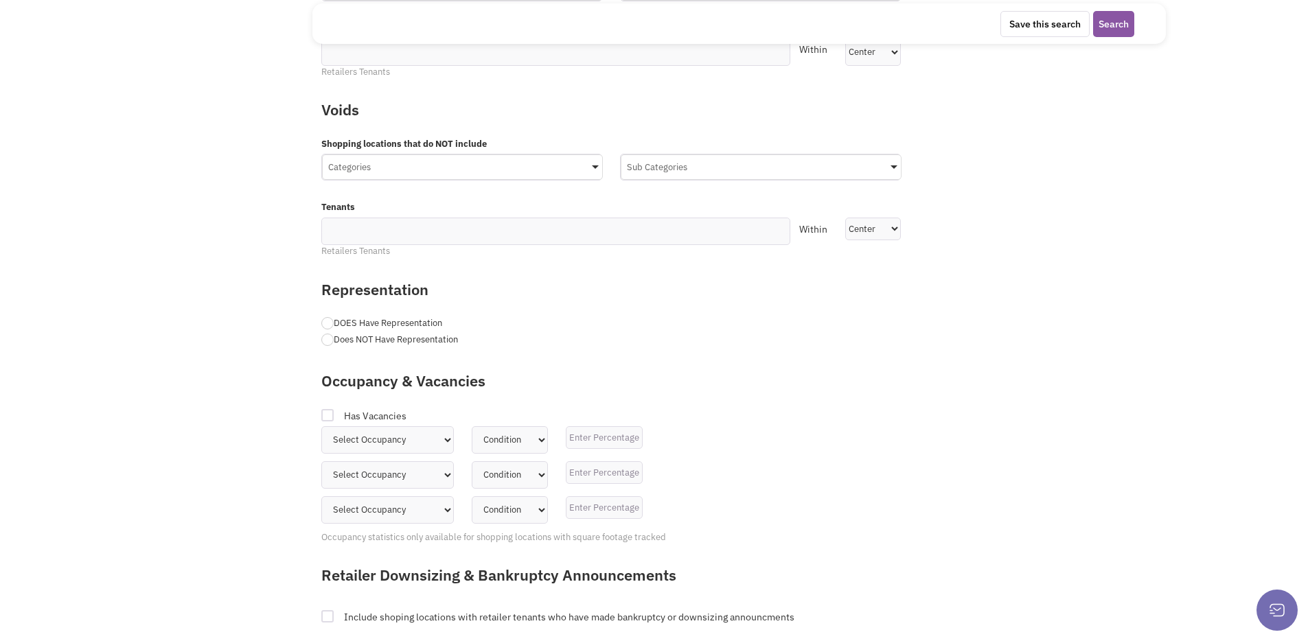
click at [0, 0] on input "Sub Categories No results found Sub Category Select All Auto Collision & Body W…" at bounding box center [0, 0] width 0 height 0
click at [1136, 192] on div "Shopping locations that do NOT include Categories No results found Main Categor…" at bounding box center [738, 166] width 853 height 57
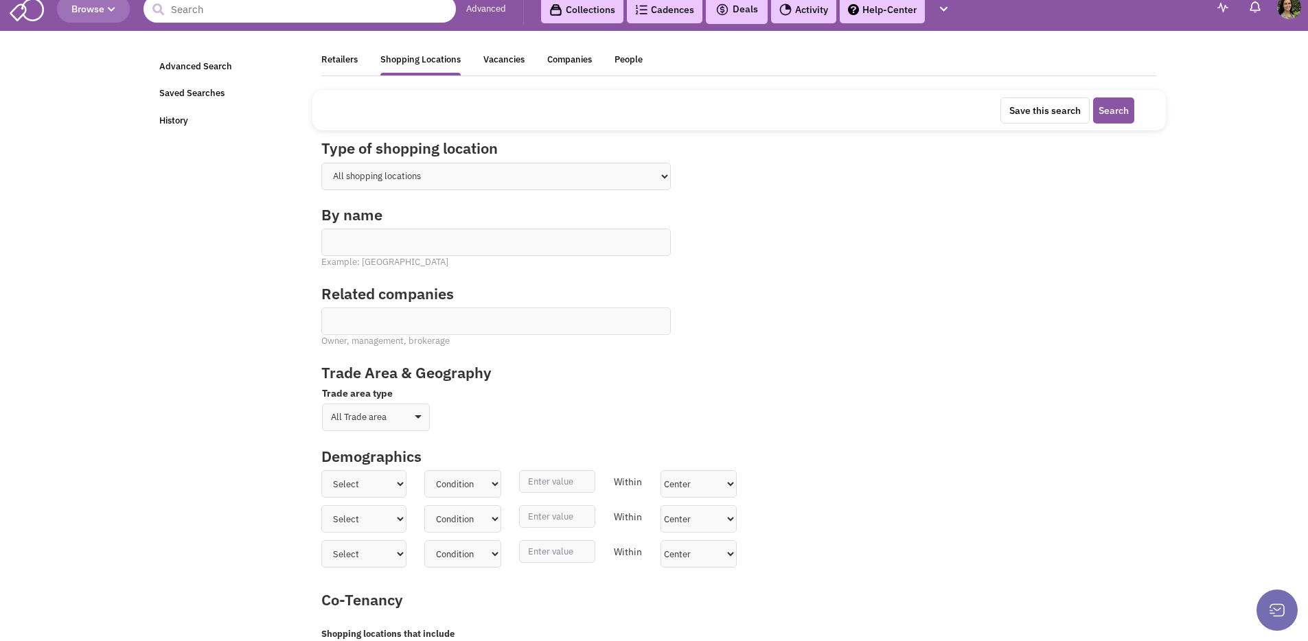
scroll to position [14, 0]
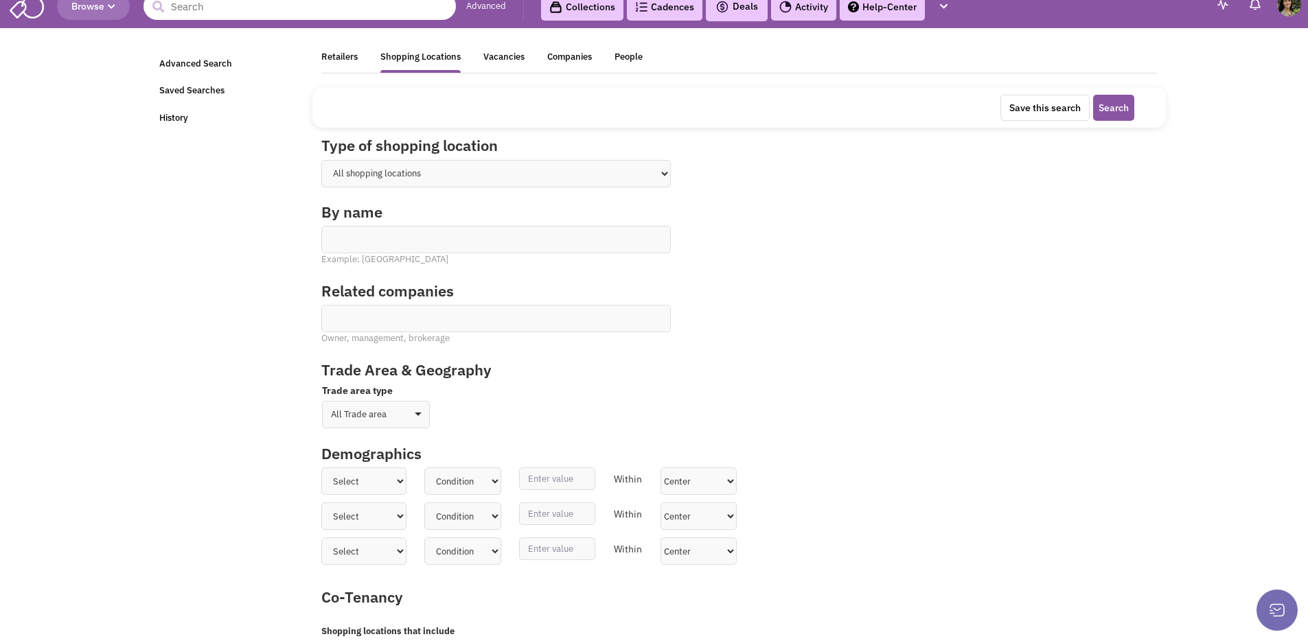
click at [539, 241] on ul at bounding box center [496, 235] width 348 height 16
click at [0, 0] on select at bounding box center [0, 0] width 0 height 0
click at [551, 174] on select "All shopping locations Shopping Center Shopping Mall Street Retail Downtown Dev…" at bounding box center [495, 173] width 349 height 27
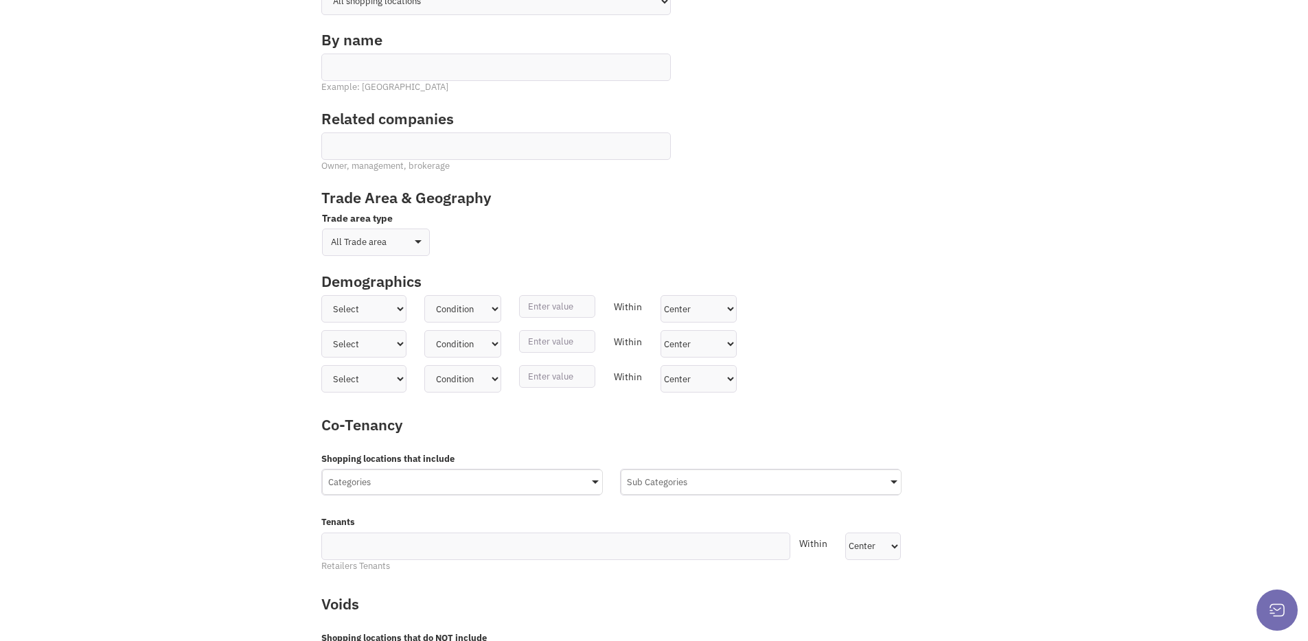
scroll to position [0, 0]
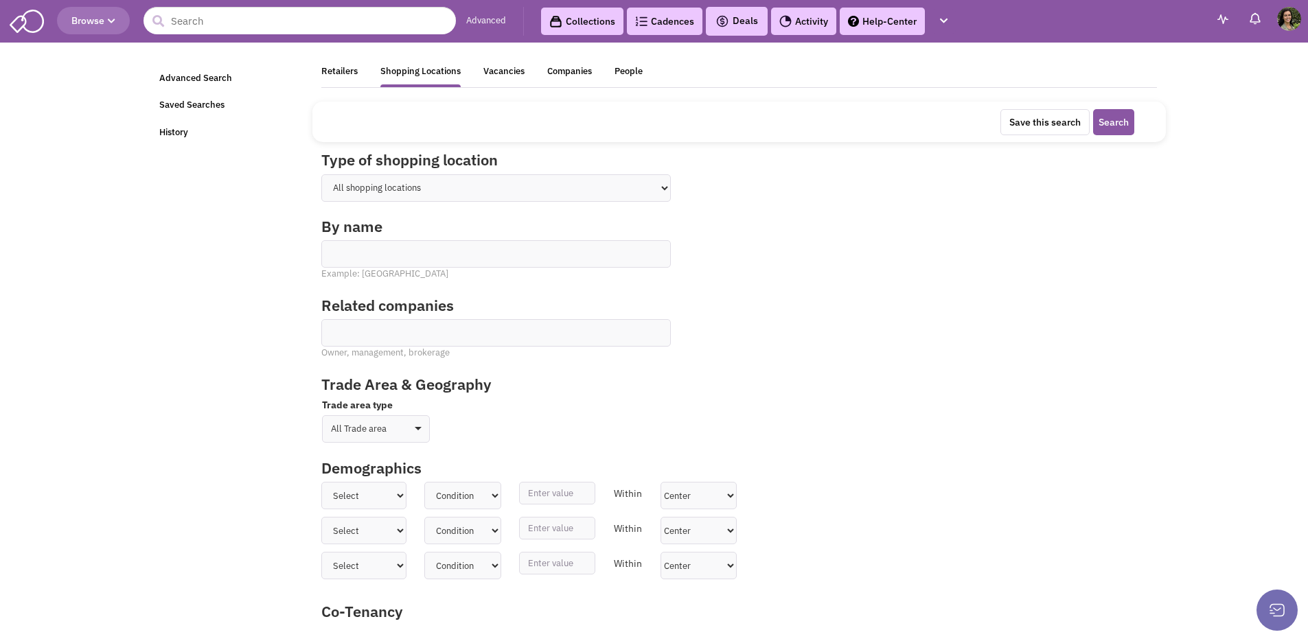
click at [584, 19] on link "Collections" at bounding box center [582, 21] width 82 height 27
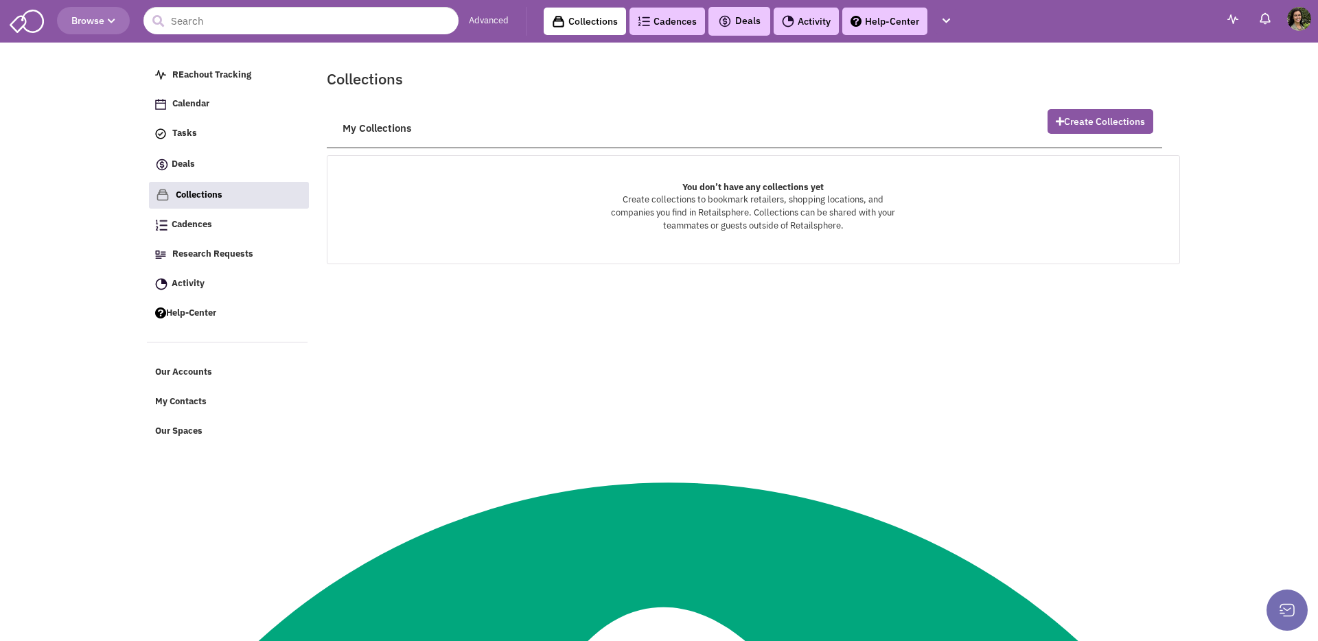
scroll to position [19769, 0]
click at [660, 15] on link "Cadences 0" at bounding box center [668, 21] width 76 height 27
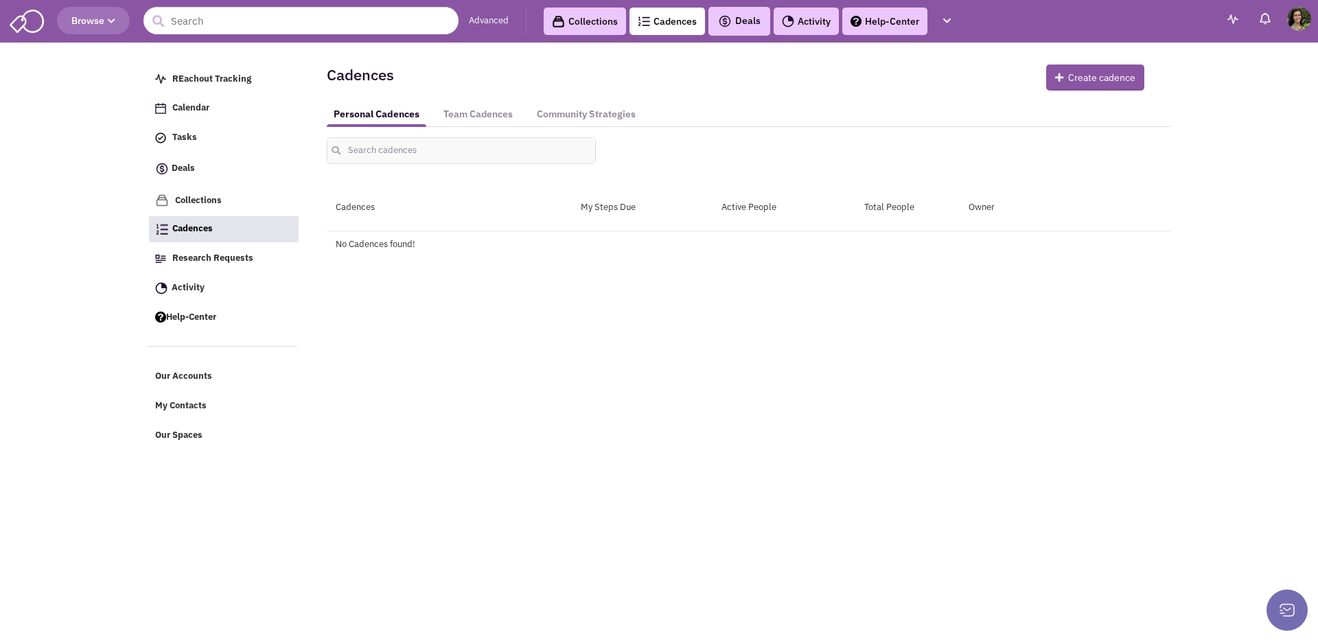
scroll to position [19769, 0]
click at [609, 18] on link "Collections" at bounding box center [585, 21] width 82 height 27
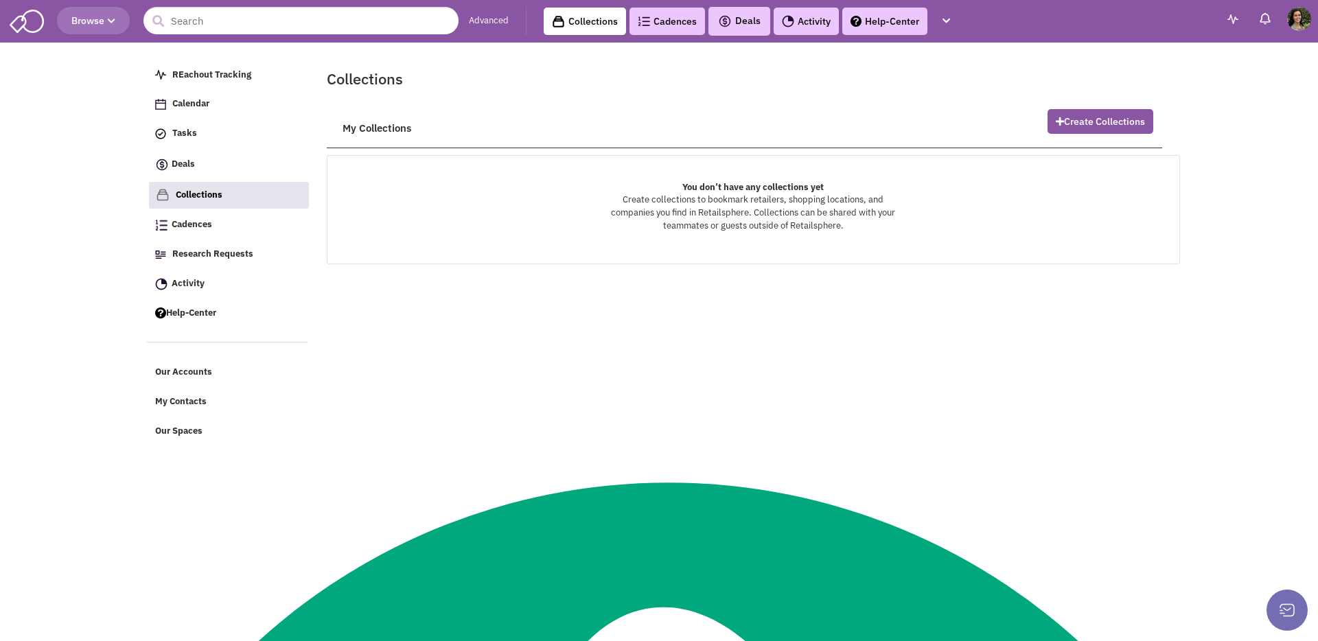
scroll to position [19769, 0]
click at [89, 13] on button "Browse" at bounding box center [93, 20] width 73 height 27
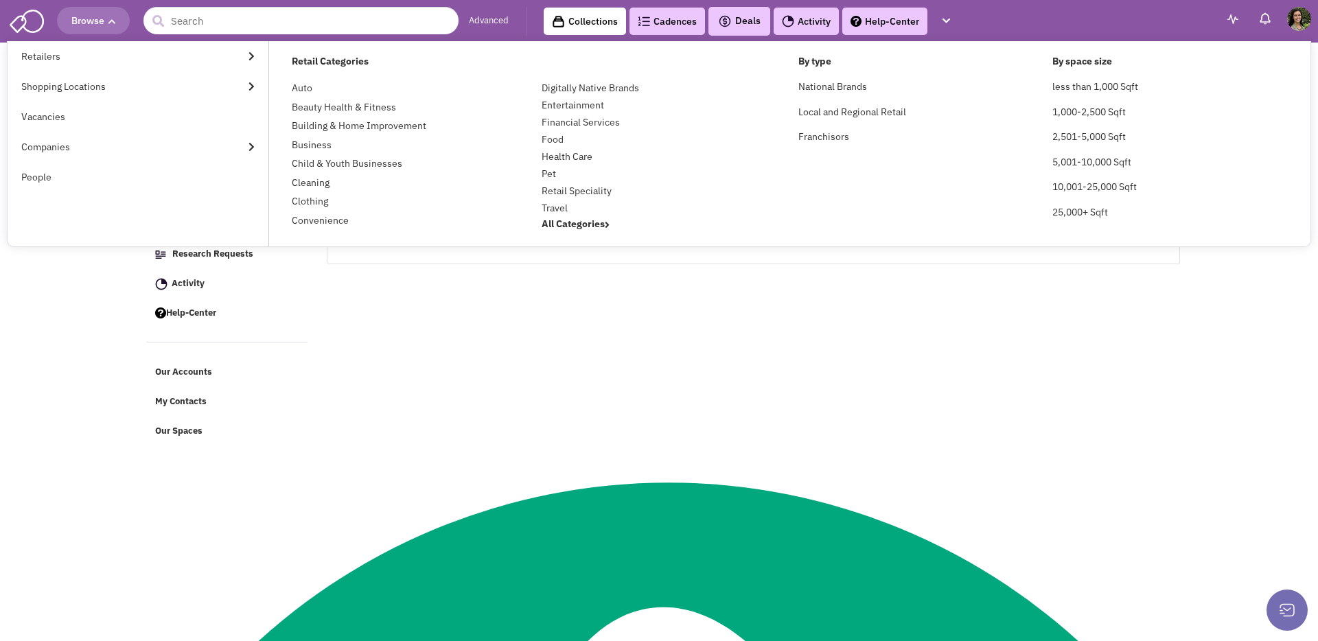
click at [30, 26] on img at bounding box center [27, 20] width 34 height 26
